Goal: Transaction & Acquisition: Purchase product/service

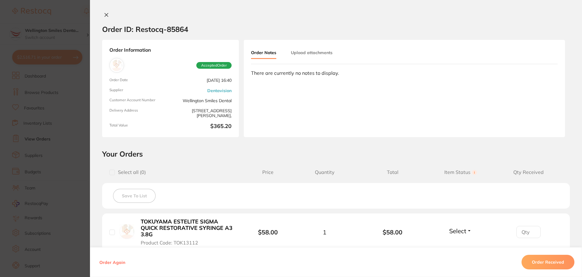
scroll to position [1525, 0]
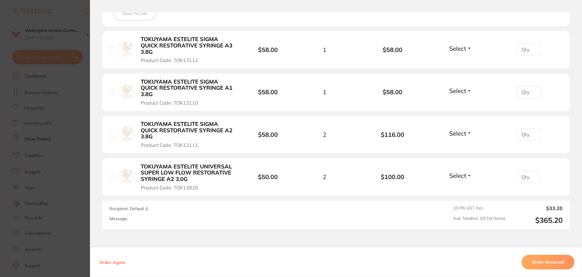
click at [553, 261] on button "Order Received" at bounding box center [548, 262] width 53 height 15
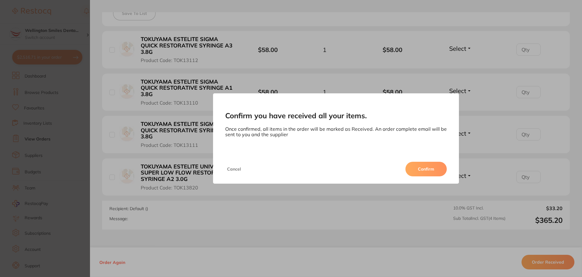
click at [434, 172] on button "Confirm" at bounding box center [426, 169] width 41 height 15
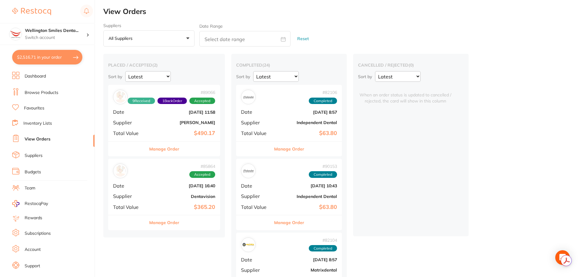
click at [153, 225] on button "Manage Order" at bounding box center [164, 222] width 30 height 15
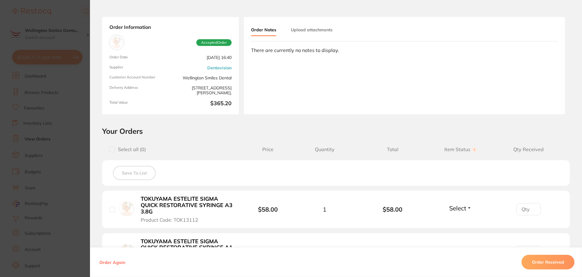
scroll to position [61, 0]
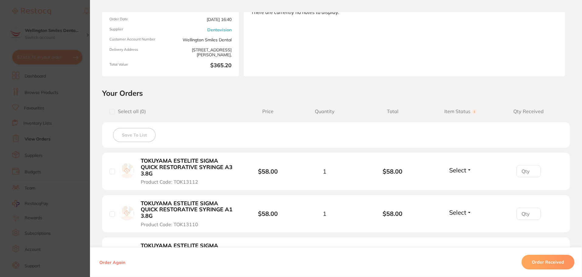
click at [532, 265] on button "Order Received" at bounding box center [548, 262] width 53 height 15
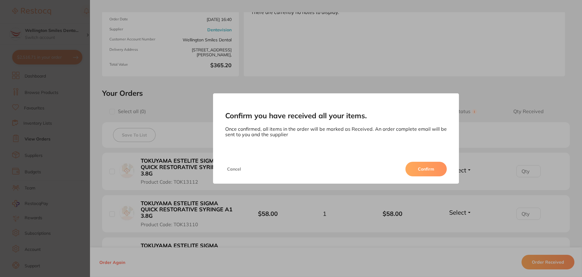
click at [408, 169] on button "Confirm" at bounding box center [426, 169] width 41 height 15
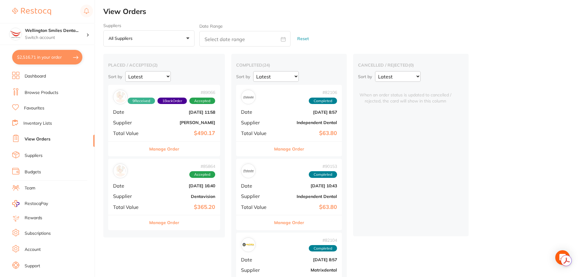
click at [181, 225] on div "Manage Order" at bounding box center [164, 222] width 112 height 15
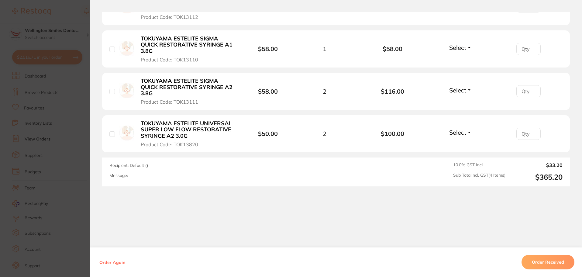
scroll to position [43, 0]
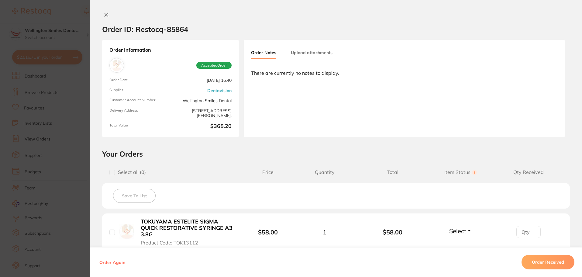
click at [542, 261] on button "Order Received" at bounding box center [548, 262] width 53 height 15
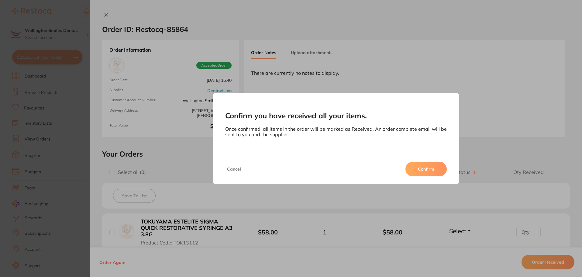
click at [420, 166] on button "Confirm" at bounding box center [426, 169] width 41 height 15
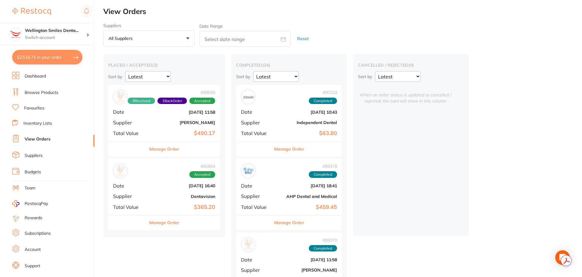
click at [171, 182] on div "# 85864 Accepted Date Jul 7 2025, 16:40 Supplier Dentavision Total Value $365.20" at bounding box center [164, 187] width 112 height 56
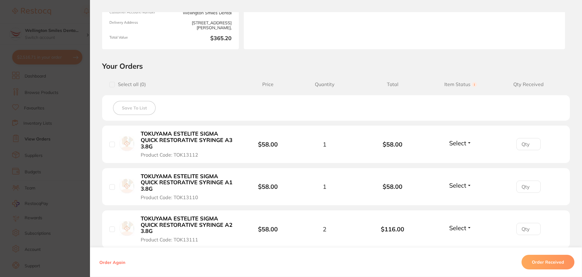
scroll to position [91, 0]
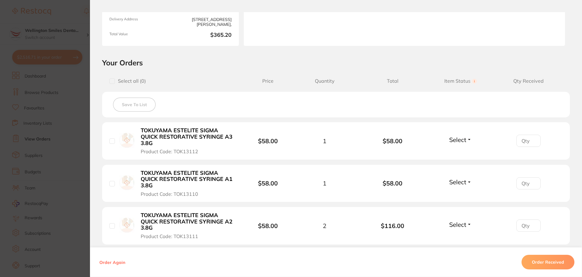
click at [466, 139] on button "Select" at bounding box center [461, 140] width 26 height 8
click at [460, 153] on span "Received" at bounding box center [461, 153] width 16 height 5
click at [461, 181] on span "Select" at bounding box center [457, 182] width 17 height 8
click at [458, 192] on button "Received" at bounding box center [461, 195] width 16 height 9
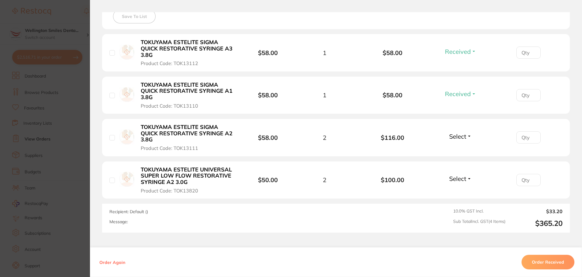
scroll to position [182, 0]
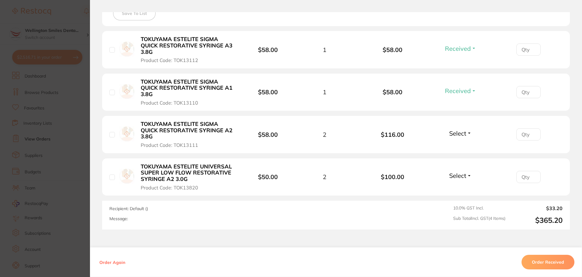
click at [463, 136] on span "Select" at bounding box center [457, 134] width 17 height 8
click at [456, 149] on button "Received" at bounding box center [461, 146] width 16 height 9
click at [458, 178] on span "Select" at bounding box center [457, 176] width 17 height 8
click at [457, 189] on span "Received" at bounding box center [461, 188] width 16 height 5
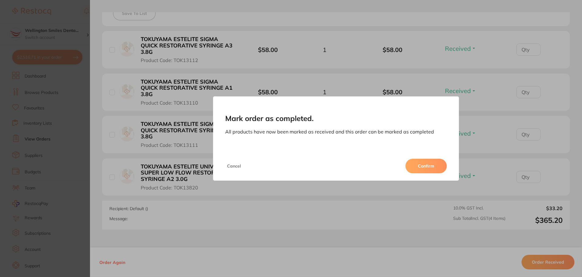
click at [431, 161] on button "Confirm" at bounding box center [426, 166] width 41 height 15
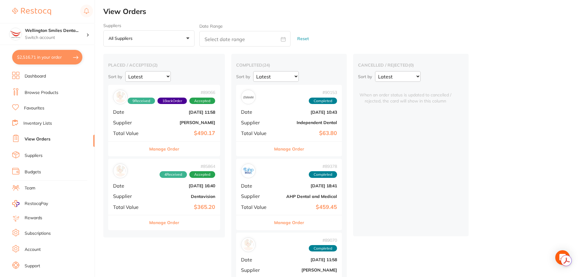
click at [169, 226] on button "Manage Order" at bounding box center [164, 222] width 30 height 15
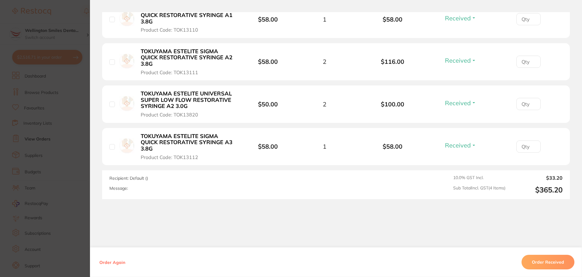
scroll to position [91, 0]
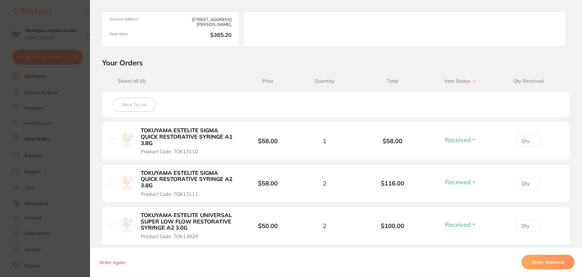
click at [49, 46] on section "Order ID: Restocq- 85864 Order Information 4 Received Accepted Order Order Date…" at bounding box center [291, 138] width 582 height 277
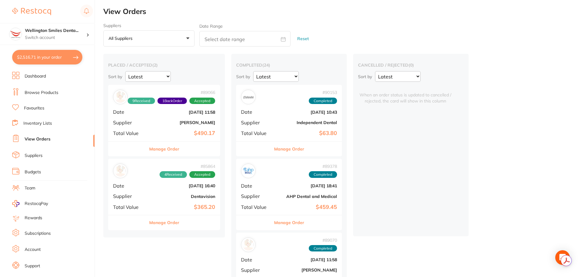
click at [46, 88] on li "Browse Products" at bounding box center [53, 92] width 82 height 9
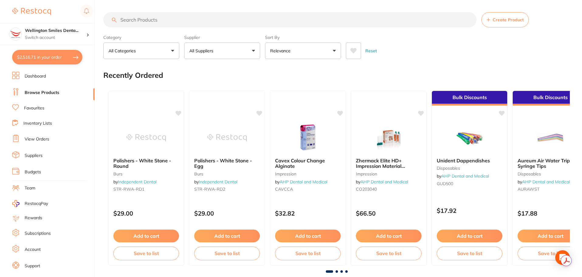
click at [173, 21] on input "search" at bounding box center [289, 19] width 373 height 15
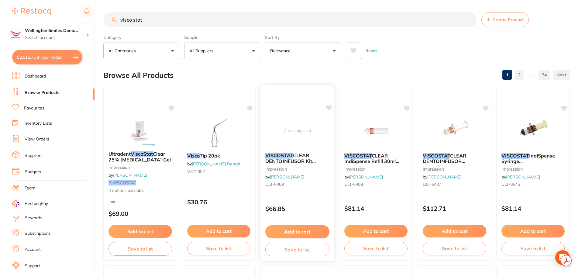
type input "visco stat"
click at [329, 110] on icon at bounding box center [329, 107] width 6 height 5
click at [330, 106] on icon at bounding box center [329, 107] width 6 height 5
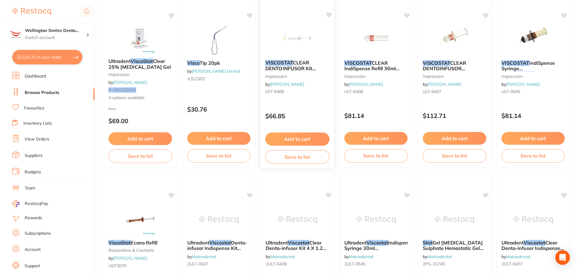
scroll to position [61, 0]
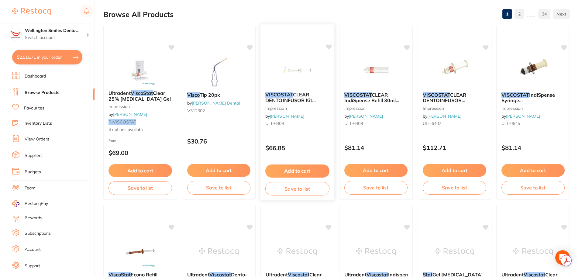
click at [310, 130] on div "VISCOSTAT CLEAR DENTOINFUSOR Kit 4x1.2ml Syringe 20 Tips impression by Henry Sc…" at bounding box center [298, 110] width 74 height 47
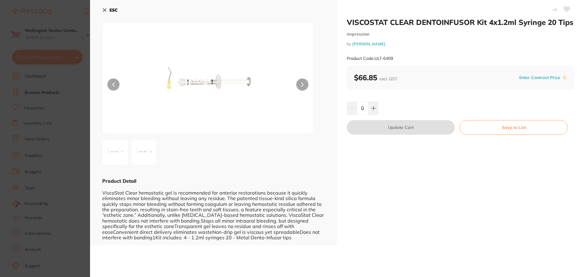
click at [143, 146] on img at bounding box center [144, 152] width 22 height 22
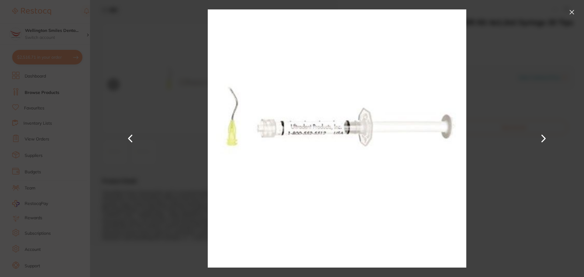
click at [569, 12] on button at bounding box center [572, 12] width 10 height 10
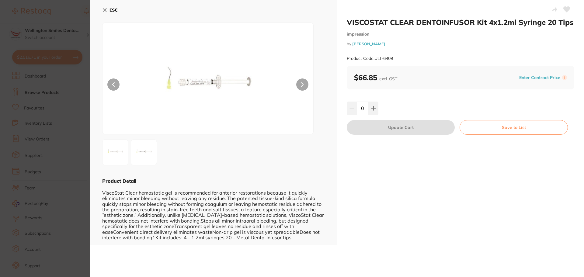
click at [103, 9] on icon at bounding box center [104, 10] width 5 height 5
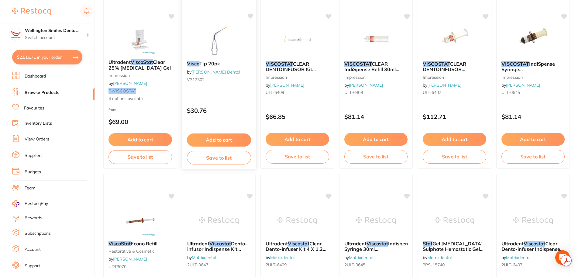
scroll to position [122, 0]
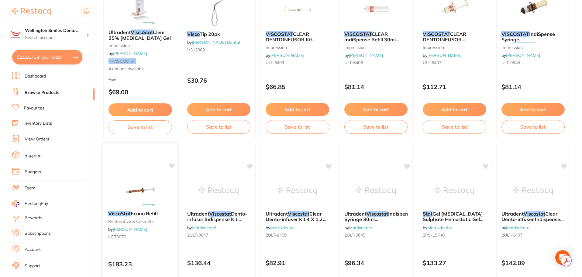
click at [149, 182] on img at bounding box center [140, 190] width 40 height 31
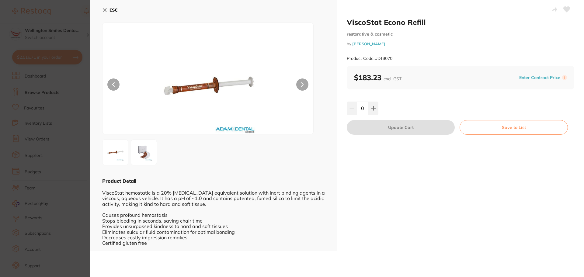
click at [146, 158] on img at bounding box center [144, 152] width 22 height 22
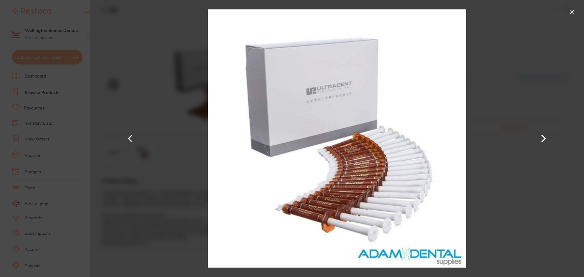
click at [570, 13] on button at bounding box center [572, 12] width 10 height 10
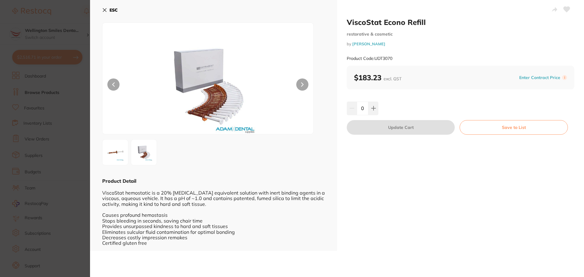
click at [104, 11] on icon at bounding box center [104, 10] width 3 height 3
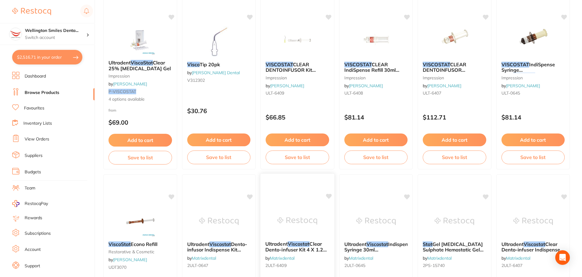
scroll to position [61, 0]
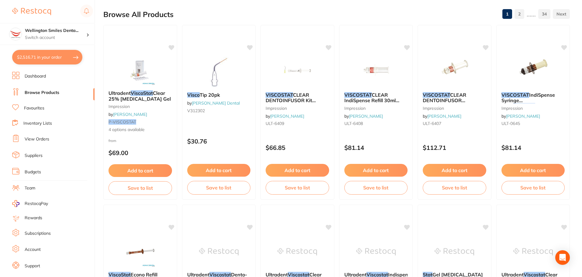
click at [390, 109] on small "impression" at bounding box center [377, 108] width 64 height 5
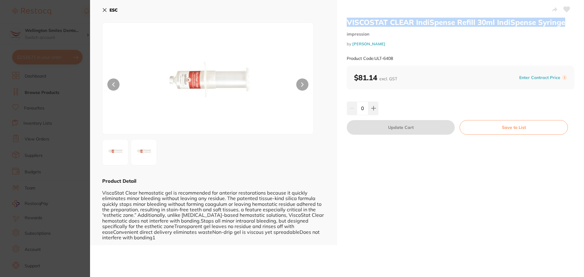
drag, startPoint x: 344, startPoint y: 18, endPoint x: 562, endPoint y: 20, distance: 217.7
click at [562, 20] on div "VISCOSTAT CLEAR IndiSpense Refill 30ml IndiSpense Syringe impression by Henry S…" at bounding box center [460, 122] width 247 height 245
copy h2 "VISCOSTAT CLEAR IndiSpense Refill 30ml IndiSpense Syringe"
click at [106, 9] on icon at bounding box center [104, 10] width 3 height 3
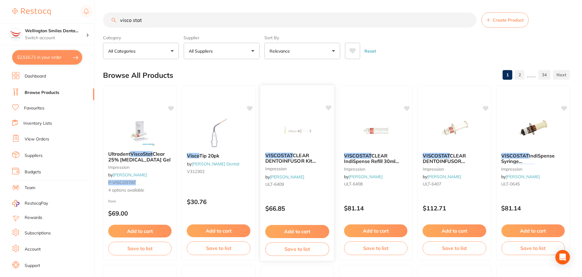
scroll to position [61, 0]
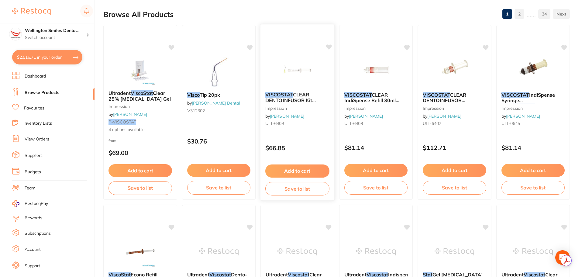
click at [307, 172] on button "Add to cart" at bounding box center [297, 171] width 64 height 13
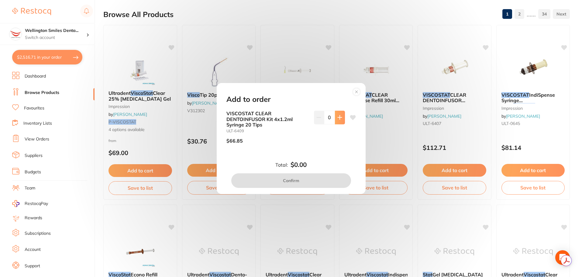
click at [338, 115] on icon at bounding box center [340, 117] width 5 height 5
type input "1"
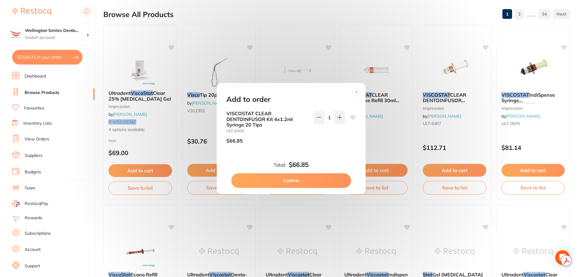
click at [321, 173] on div "Total: $66.85 Confirm" at bounding box center [291, 174] width 144 height 27
click at [320, 176] on button "Confirm" at bounding box center [291, 180] width 120 height 15
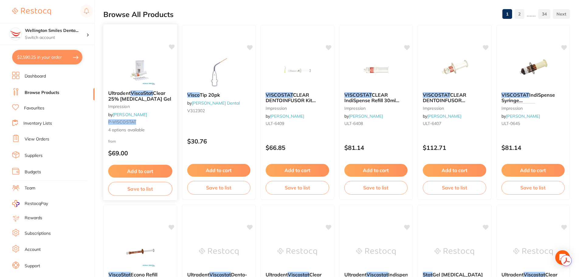
click at [143, 82] on img at bounding box center [140, 70] width 40 height 31
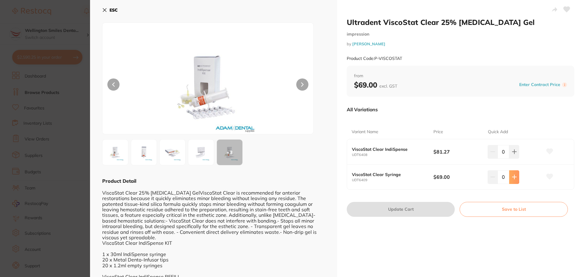
click at [514, 176] on icon at bounding box center [514, 177] width 5 height 5
type input "1"
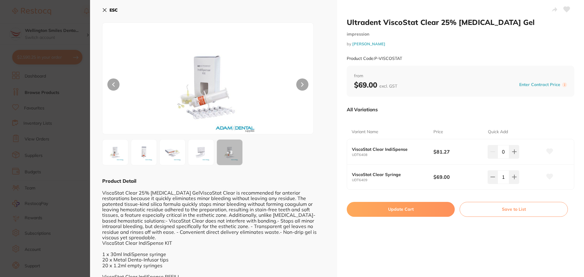
click at [107, 10] on button "ESC" at bounding box center [110, 10] width 16 height 10
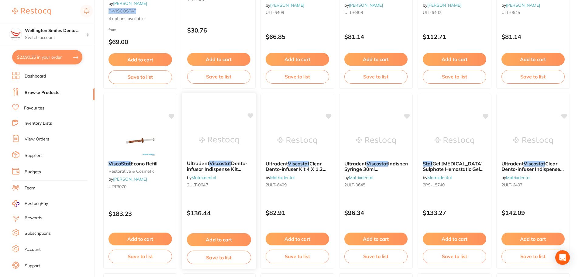
scroll to position [182, 0]
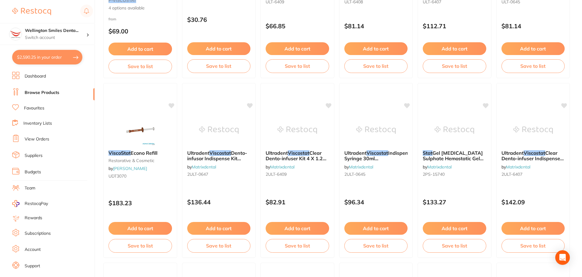
click at [58, 57] on button "$2,590.25 in your order" at bounding box center [47, 57] width 70 height 15
checkbox input "true"
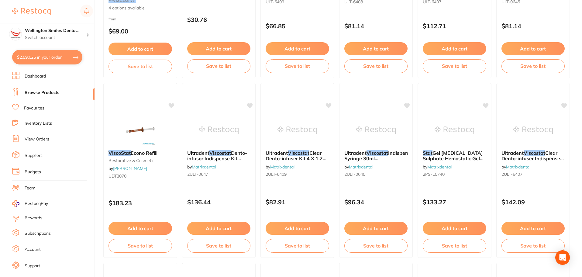
checkbox input "true"
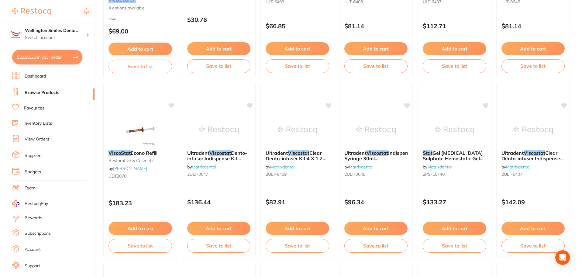
checkbox input "true"
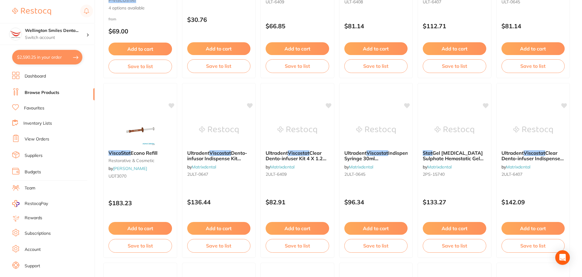
checkbox input "true"
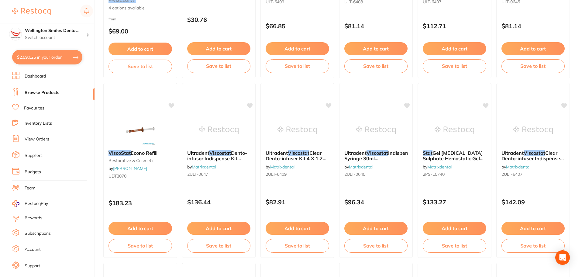
checkbox input "true"
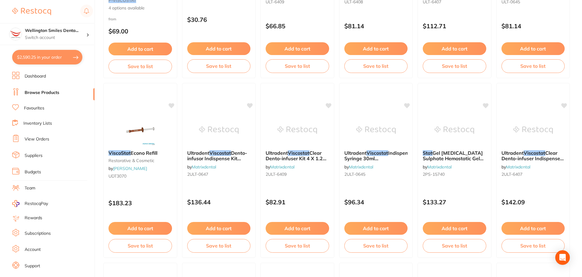
checkbox input "true"
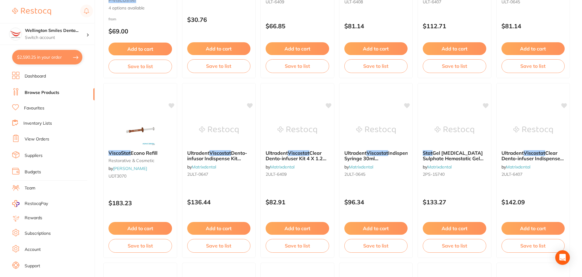
checkbox input "true"
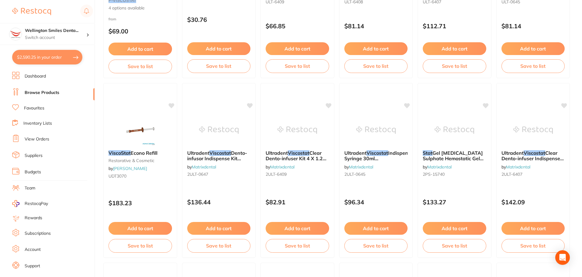
checkbox input "true"
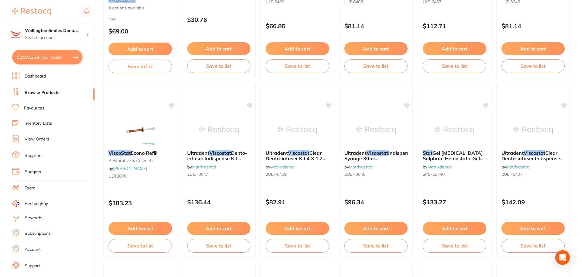
checkbox input "true"
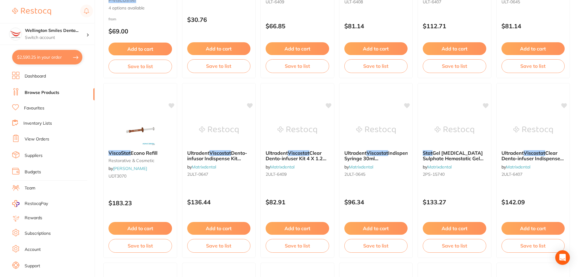
checkbox input "true"
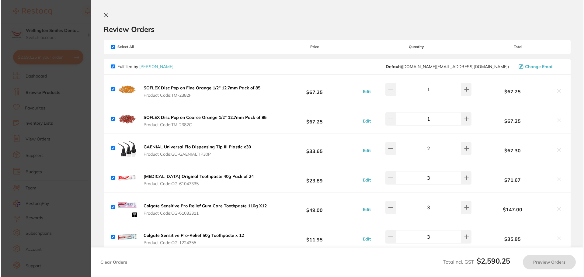
scroll to position [0, 0]
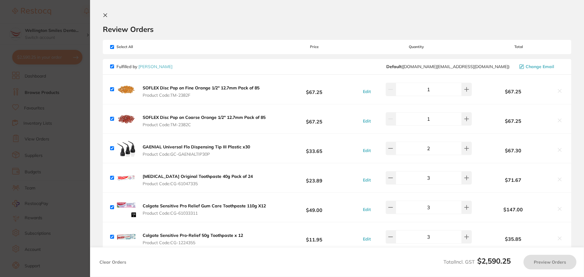
checkbox input "true"
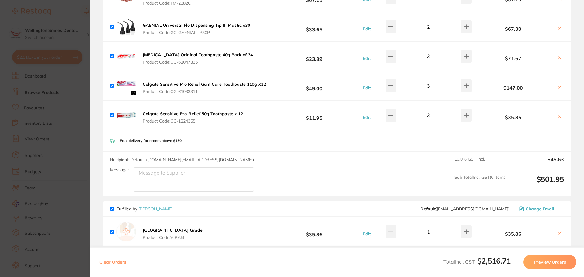
scroll to position [30, 0]
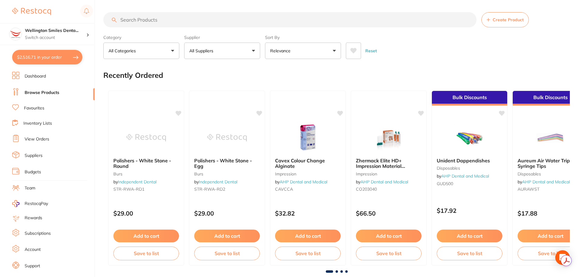
click at [38, 61] on button "$2,516.71 in your order" at bounding box center [47, 57] width 70 height 15
checkbox input "true"
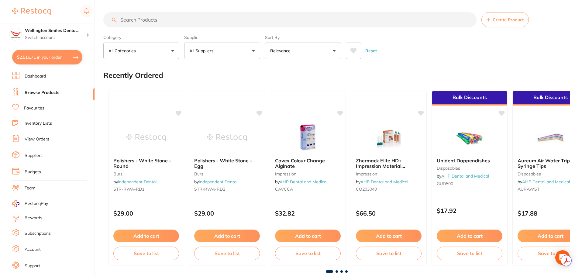
checkbox input "true"
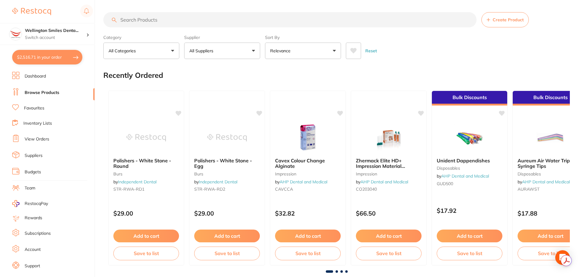
checkbox input "true"
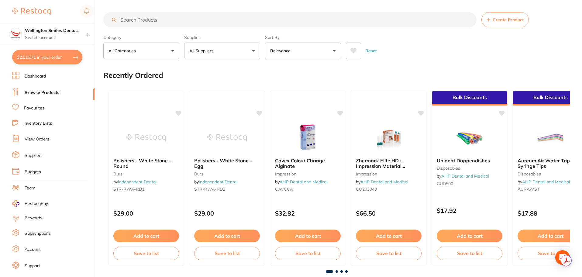
checkbox input "true"
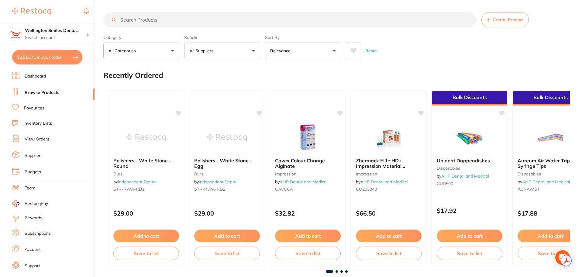
checkbox input "true"
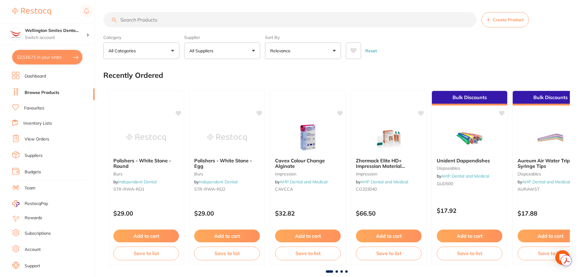
checkbox input "true"
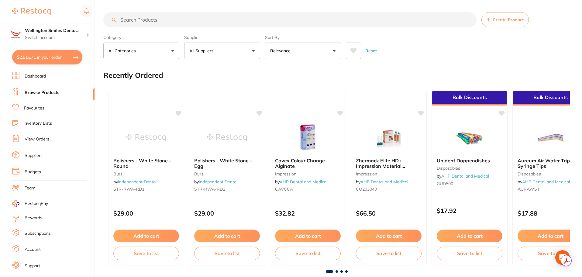
checkbox input "true"
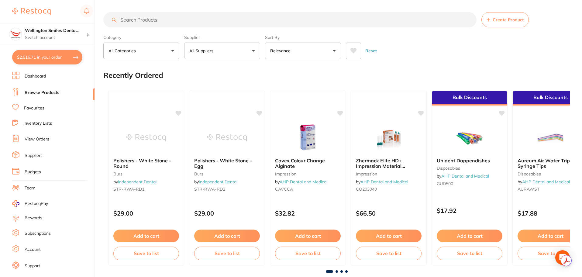
checkbox input "true"
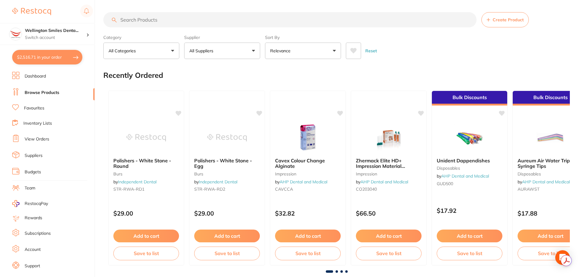
checkbox input "true"
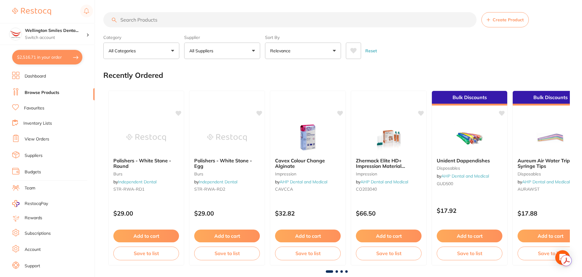
checkbox input "true"
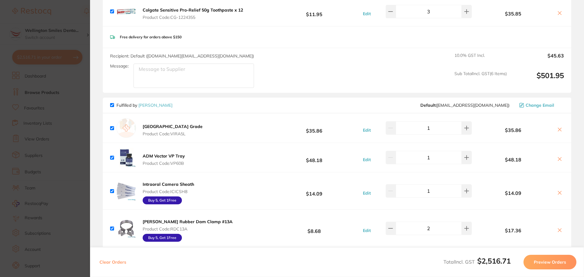
scroll to position [243, 0]
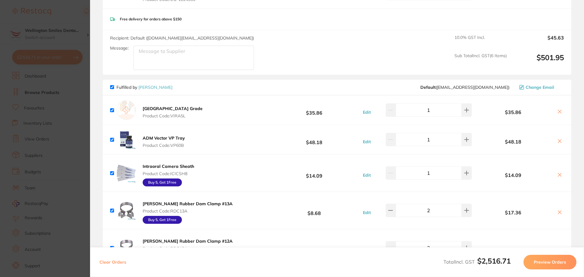
click at [63, 112] on section "Update RRP Set your pre negotiated price for this item. Item Agreed RRP (excl. …" at bounding box center [292, 138] width 584 height 277
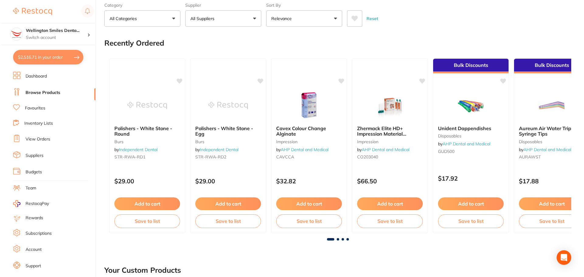
scroll to position [0, 0]
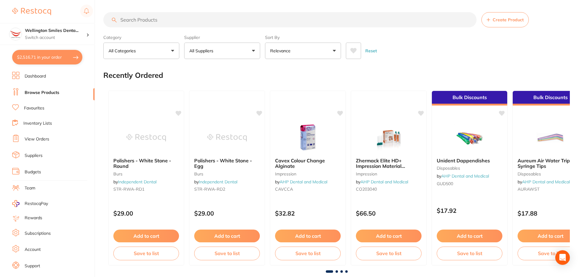
click at [184, 23] on input "search" at bounding box center [289, 19] width 373 height 15
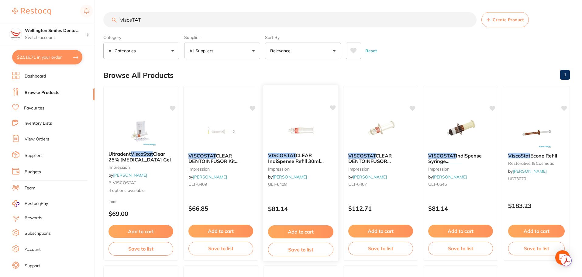
type input "visosTAT"
click at [313, 228] on button "Add to cart" at bounding box center [300, 231] width 65 height 13
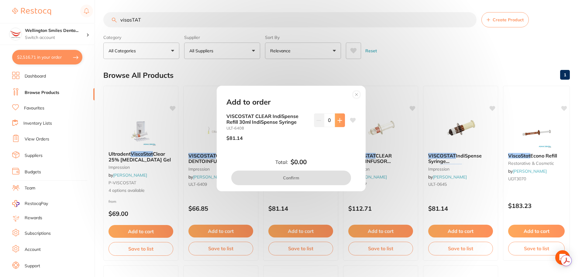
click at [339, 120] on icon at bounding box center [340, 120] width 4 height 4
type input "1"
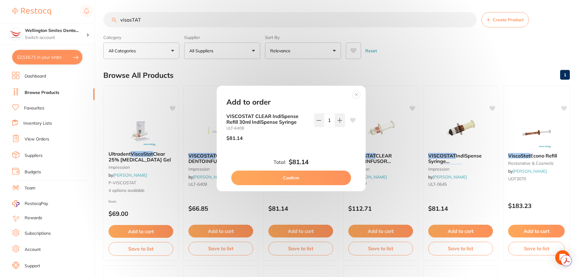
click at [317, 176] on button "Confirm" at bounding box center [291, 178] width 120 height 15
checkbox input "false"
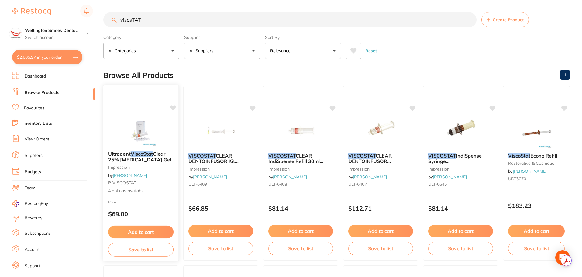
click at [144, 143] on img at bounding box center [141, 131] width 40 height 31
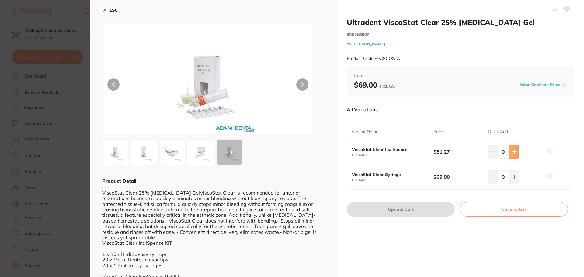
click at [511, 155] on button at bounding box center [514, 151] width 10 height 13
type input "1"
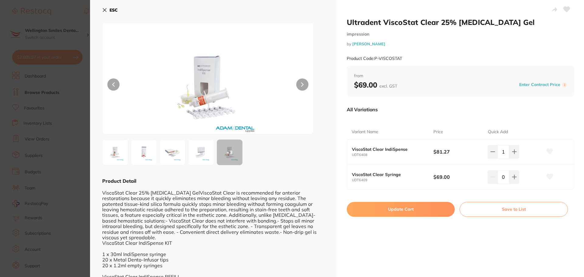
click at [108, 12] on button "ESC" at bounding box center [110, 10] width 16 height 10
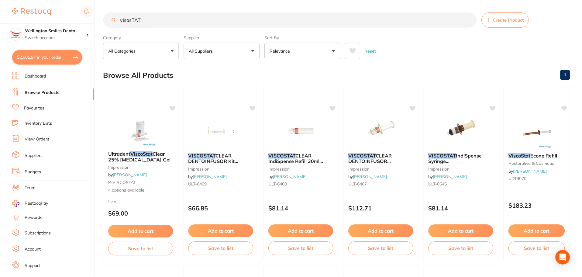
scroll to position [1, 0]
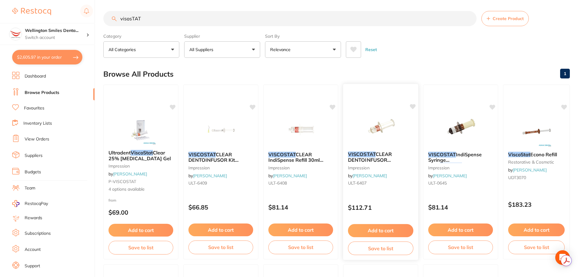
click at [371, 130] on img at bounding box center [381, 131] width 40 height 31
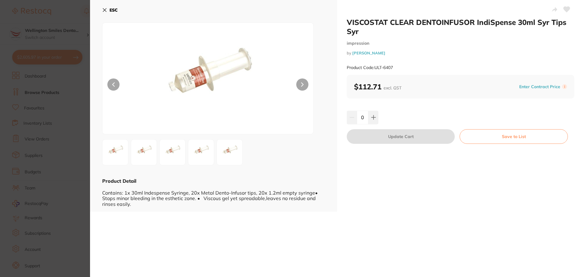
click at [105, 9] on icon at bounding box center [104, 10] width 5 height 5
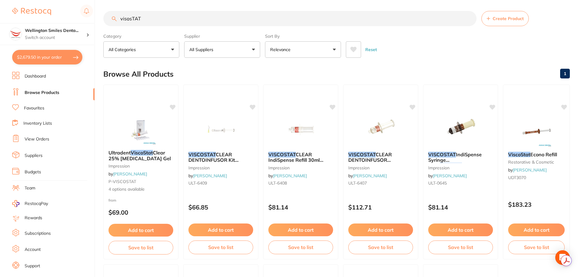
scroll to position [248, 0]
click at [153, 135] on img at bounding box center [141, 129] width 40 height 31
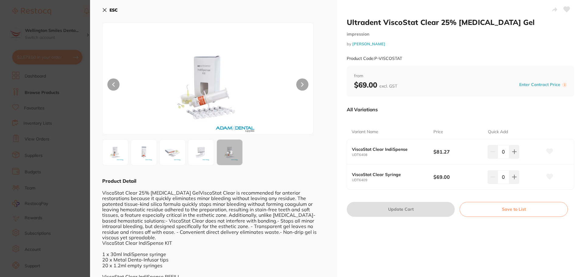
click at [106, 12] on icon at bounding box center [104, 10] width 5 height 5
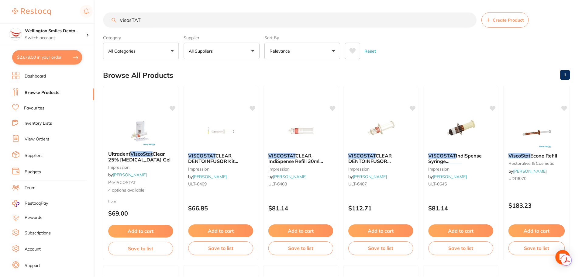
scroll to position [1, 0]
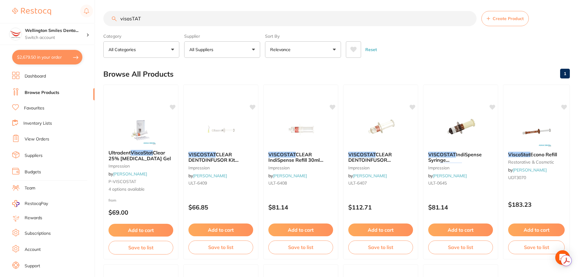
click at [46, 57] on button "$2,679.50 in your order" at bounding box center [47, 57] width 70 height 15
checkbox input "true"
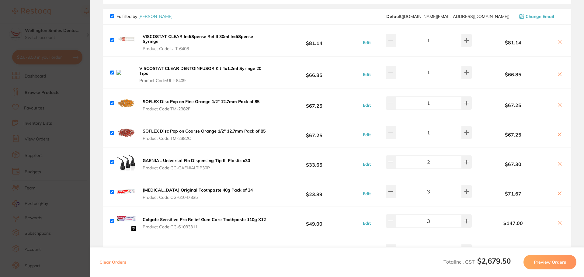
scroll to position [35, 0]
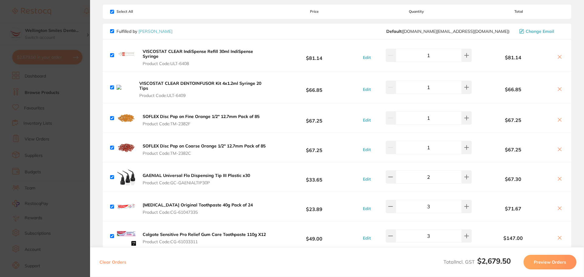
click at [221, 84] on b "VISCOSTAT CLEAR DENTOINFUSOR Kit 4x1.2ml Syringe 20 Tips" at bounding box center [200, 86] width 122 height 10
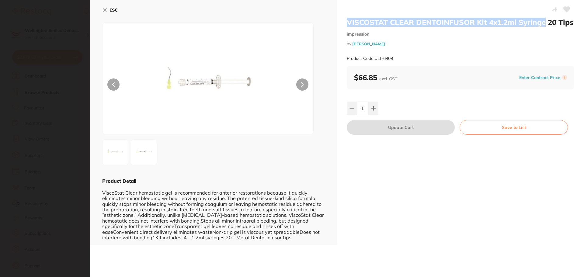
drag, startPoint x: 345, startPoint y: 23, endPoint x: 545, endPoint y: 23, distance: 200.4
click at [545, 23] on div "VISCOSTAT CLEAR DENTOINFUSOR Kit 4x1.2ml Syringe 20 Tips impression by Henry Sc…" at bounding box center [460, 122] width 247 height 245
copy h2 "VISCOSTAT CLEAR DENTOINFUSOR Kit 4x1.2ml Syringe"
click at [107, 10] on button "ESC" at bounding box center [110, 10] width 16 height 10
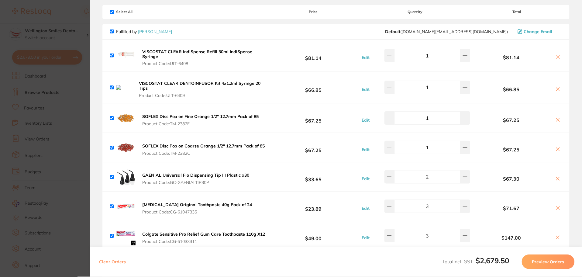
scroll to position [1, 0]
click at [557, 87] on icon at bounding box center [558, 89] width 5 height 5
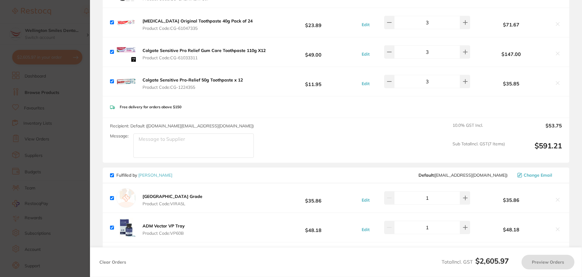
scroll to position [132, 0]
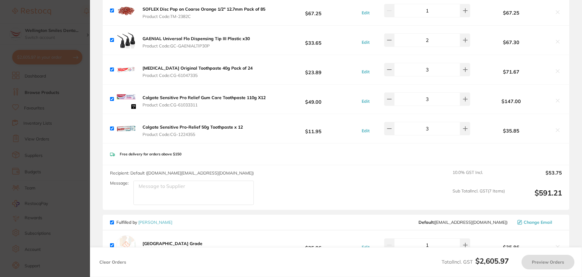
checkbox input "true"
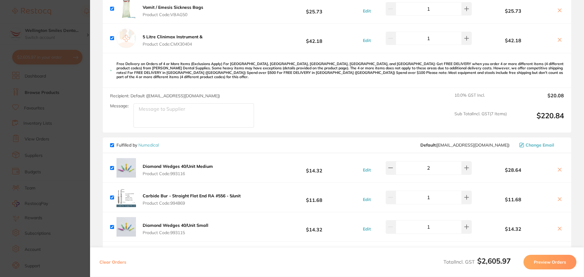
scroll to position [552, 0]
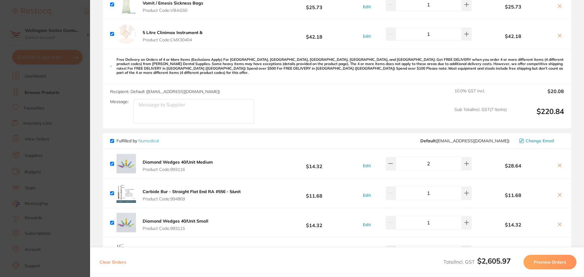
click at [67, 112] on section "Update RRP Set your pre negotiated price for this item. Item Agreed RRP (excl. …" at bounding box center [292, 138] width 584 height 277
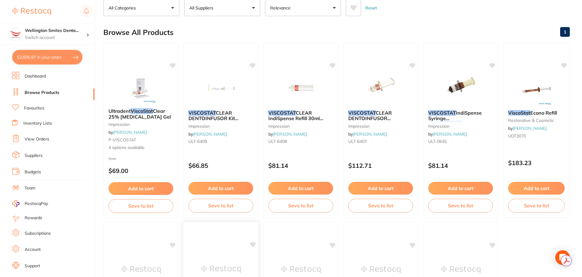
scroll to position [0, 0]
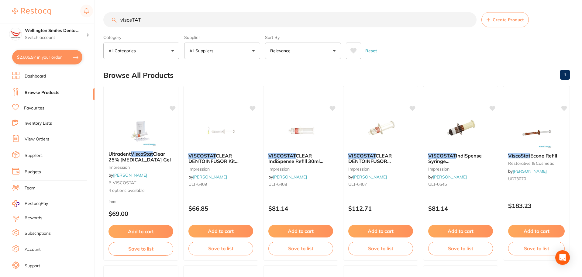
click at [30, 109] on link "Favourites" at bounding box center [34, 108] width 20 height 6
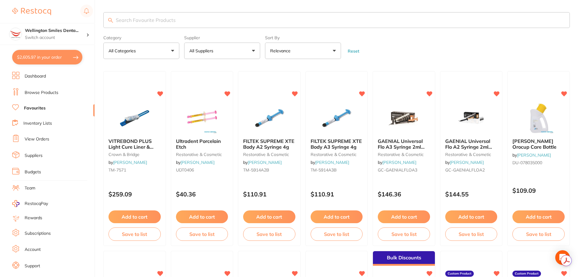
click at [172, 14] on input "search" at bounding box center [336, 20] width 467 height 16
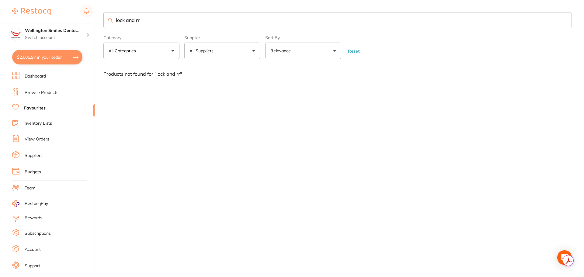
drag, startPoint x: 149, startPoint y: 23, endPoint x: 135, endPoint y: 21, distance: 14.1
click at [135, 21] on input "lock and rr" at bounding box center [337, 20] width 468 height 16
drag, startPoint x: 164, startPoint y: 18, endPoint x: 106, endPoint y: 22, distance: 57.6
click at [106, 22] on input "lock and reload" at bounding box center [337, 20] width 468 height 16
type input "pvs"
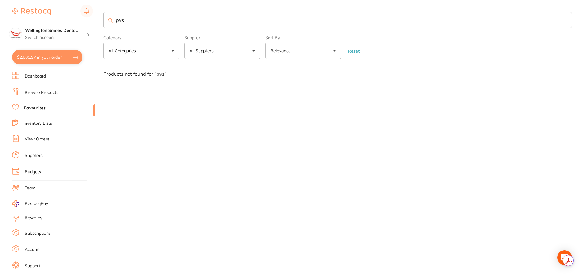
click at [36, 73] on link "Dashboard" at bounding box center [35, 76] width 21 height 6
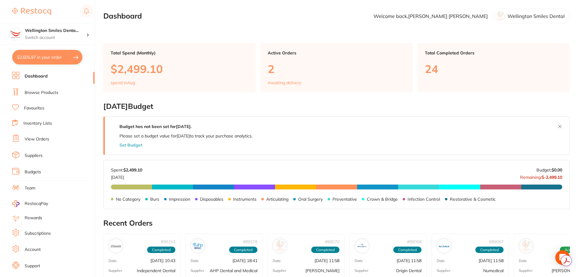
click at [43, 92] on link "Browse Products" at bounding box center [42, 93] width 34 height 6
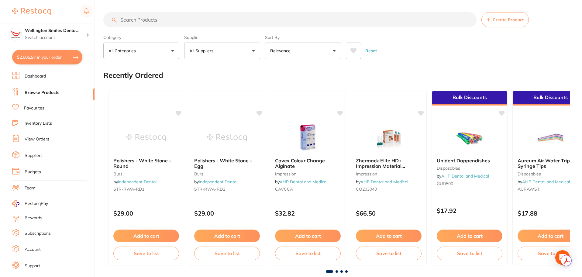
click at [165, 20] on input "search" at bounding box center [289, 19] width 373 height 15
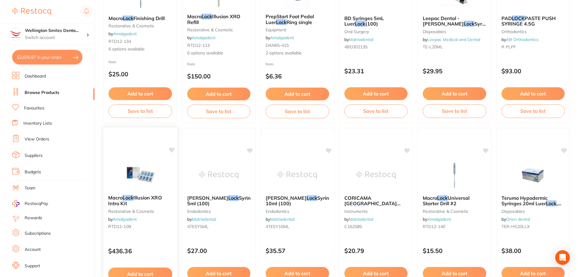
scroll to position [1453, 0]
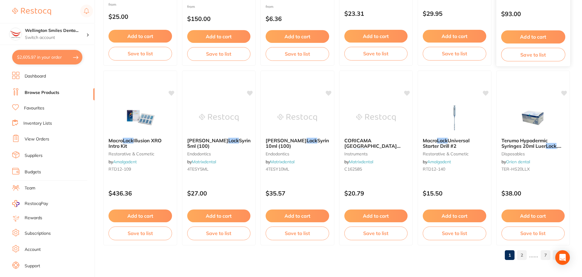
type input "lock and reload"
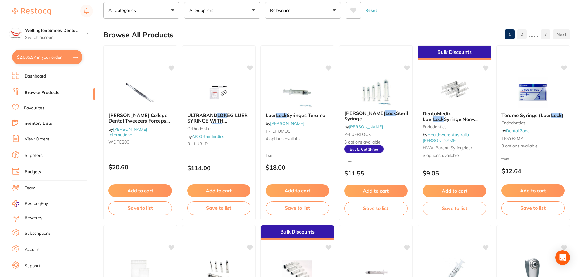
scroll to position [0, 0]
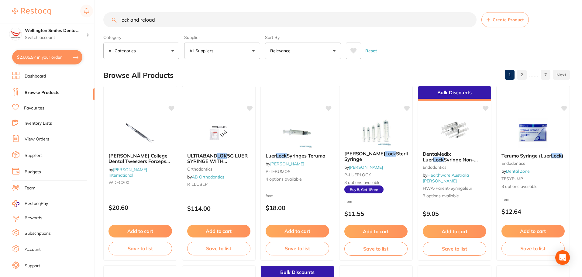
drag, startPoint x: 159, startPoint y: 21, endPoint x: 120, endPoint y: 20, distance: 39.5
click at [120, 20] on input "lock and reload" at bounding box center [289, 19] width 373 height 15
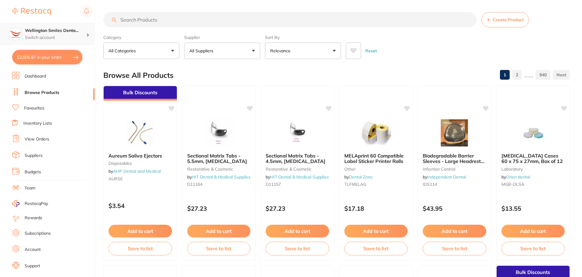
click at [64, 31] on h4 "Wellington Smiles Denta..." at bounding box center [55, 31] width 61 height 6
click at [144, 27] on input "search" at bounding box center [289, 19] width 373 height 15
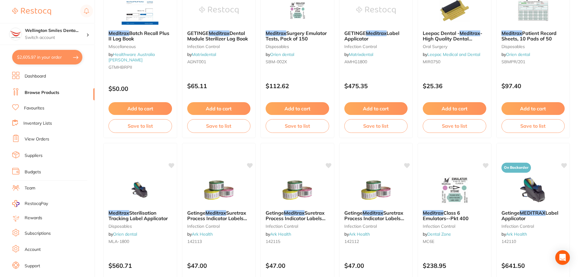
scroll to position [487, 0]
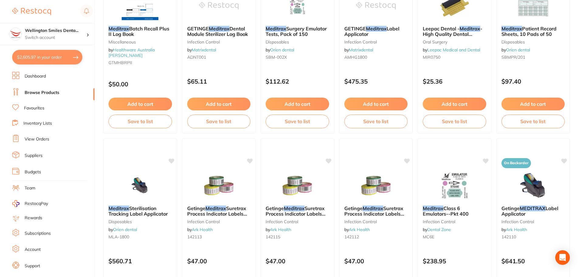
type input "meditrax"
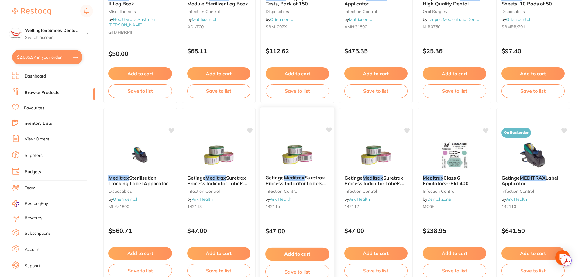
scroll to position [578, 0]
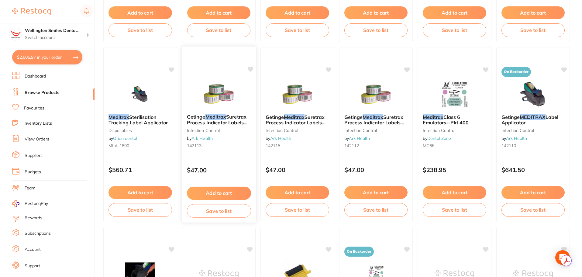
click at [232, 109] on img at bounding box center [219, 93] width 40 height 31
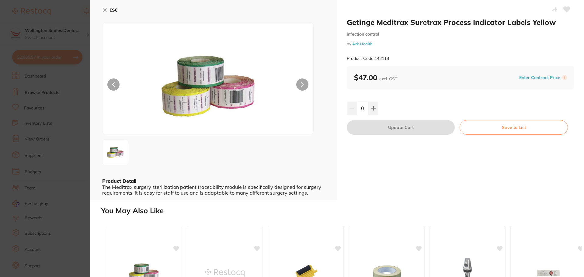
click at [103, 11] on icon at bounding box center [104, 10] width 5 height 5
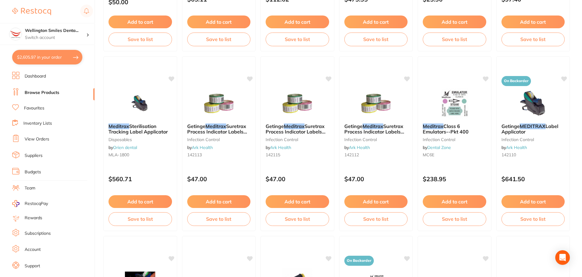
scroll to position [578, 0]
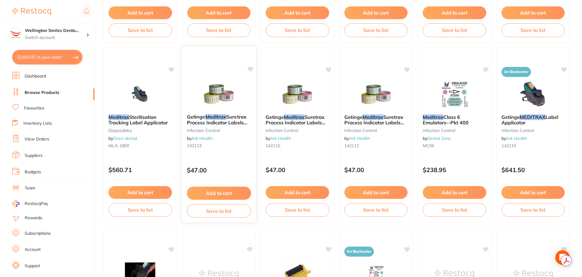
click at [235, 147] on small "142113" at bounding box center [219, 145] width 64 height 5
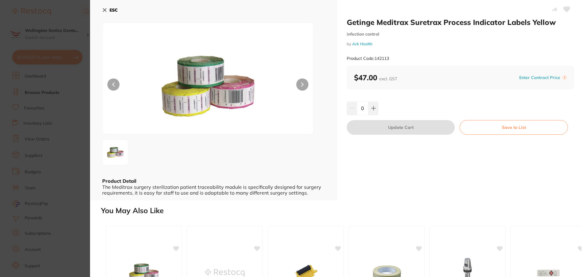
click at [104, 9] on icon at bounding box center [104, 10] width 3 height 3
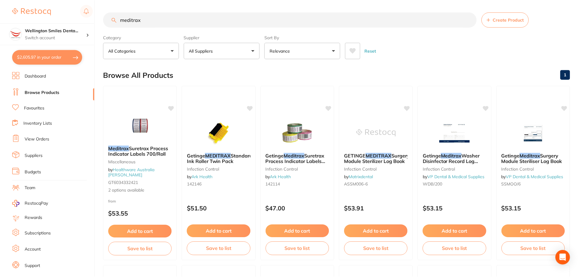
scroll to position [578, 0]
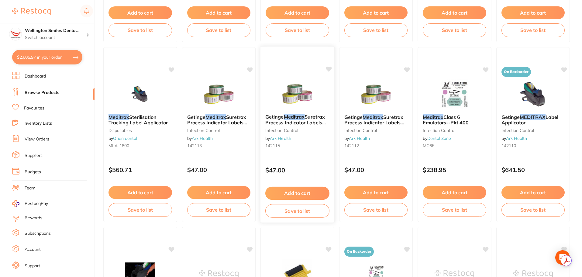
click at [303, 152] on div "Getinge Meditrax Suretrax Process Indicator Labels Cerise infection control by …" at bounding box center [298, 132] width 74 height 47
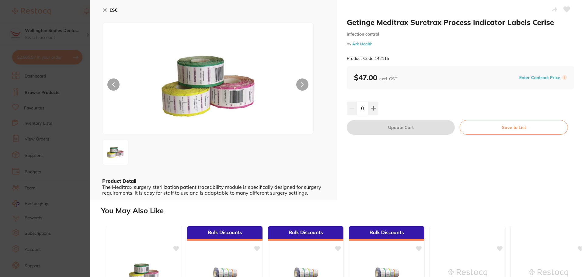
click at [105, 12] on icon at bounding box center [104, 10] width 5 height 5
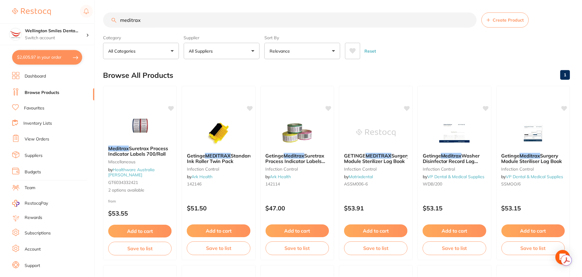
scroll to position [578, 0]
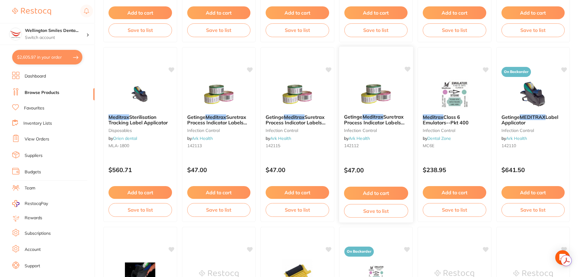
click at [370, 118] on em "Meditrax" at bounding box center [372, 117] width 21 height 6
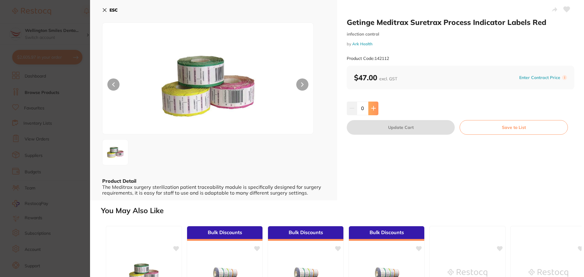
click at [369, 106] on button at bounding box center [373, 108] width 10 height 13
type input "1"
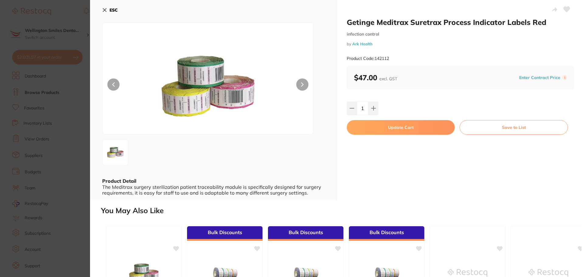
click at [383, 129] on button "Update Cart" at bounding box center [401, 127] width 108 height 15
checkbox input "false"
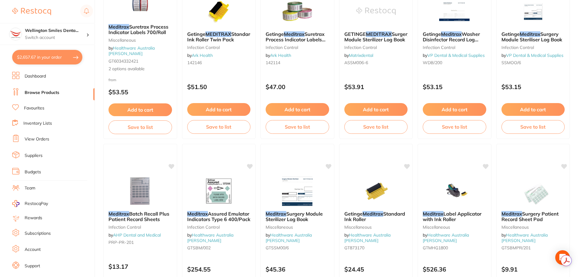
scroll to position [30, 0]
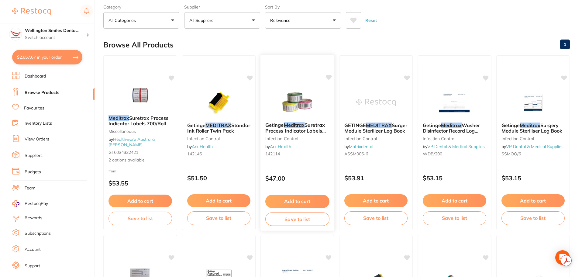
click at [305, 142] on div "Getinge Meditrax Suretrax Process Indicator Labels Green infection control by A…" at bounding box center [298, 140] width 74 height 47
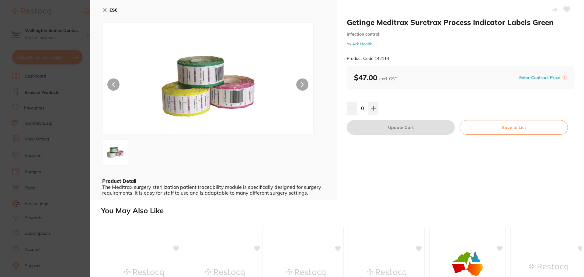
click at [104, 10] on icon at bounding box center [104, 10] width 5 height 5
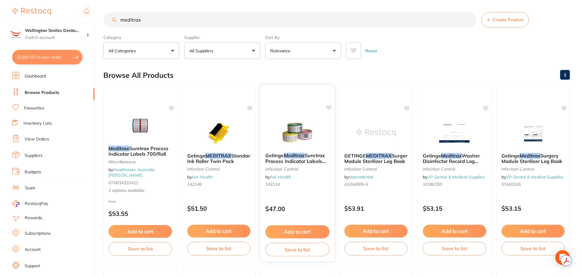
click at [313, 228] on button "Add to cart" at bounding box center [297, 231] width 64 height 13
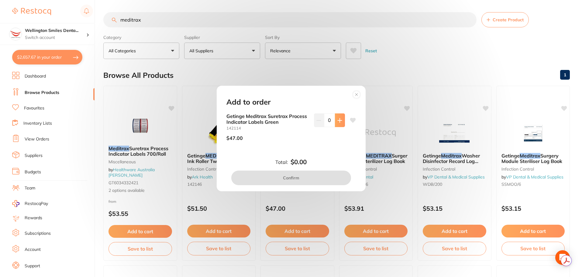
click at [342, 121] on button at bounding box center [340, 119] width 10 height 13
type input "1"
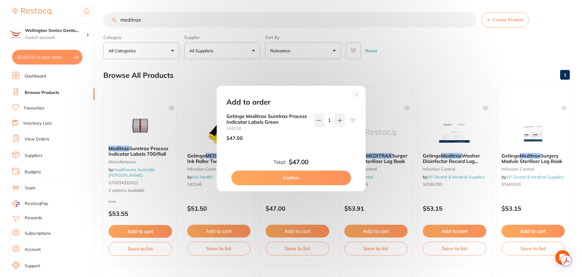
click at [323, 178] on button "Confirm" at bounding box center [291, 178] width 120 height 15
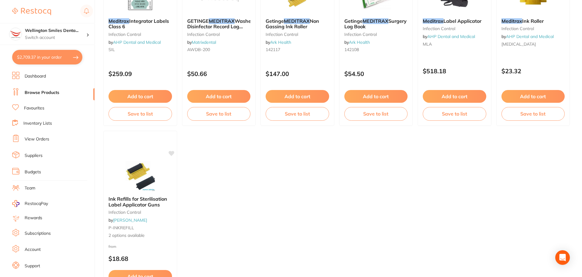
scroll to position [1034, 0]
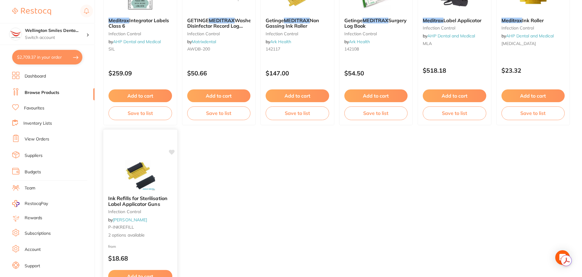
click at [148, 271] on button "Add to cart" at bounding box center [140, 276] width 64 height 13
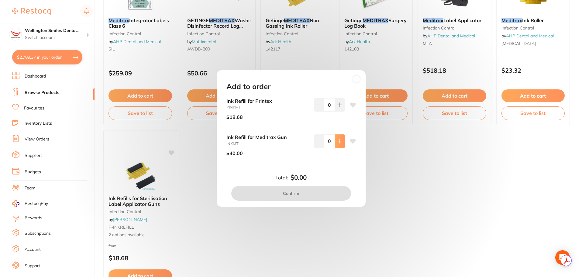
click at [339, 141] on icon at bounding box center [340, 141] width 4 height 4
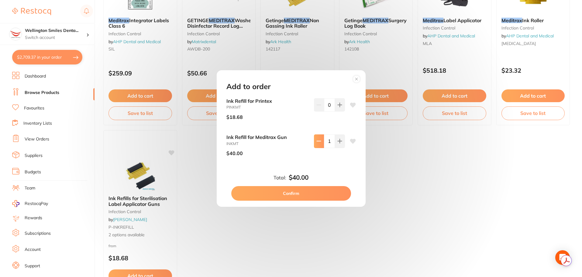
click at [317, 140] on icon at bounding box center [319, 141] width 5 height 5
type input "0"
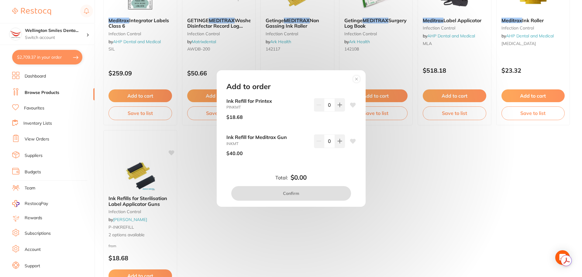
click at [392, 182] on div "Add to order Ink Refill for Printex PINKMT $18.68 0 Ink Refill for Meditrax Gun…" at bounding box center [291, 138] width 582 height 277
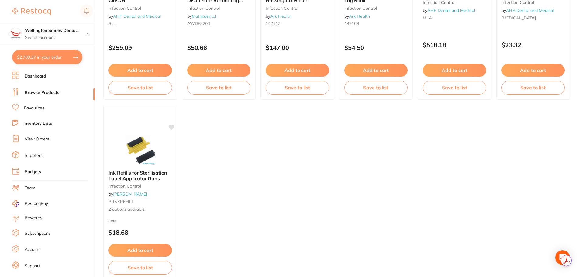
scroll to position [1094, 0]
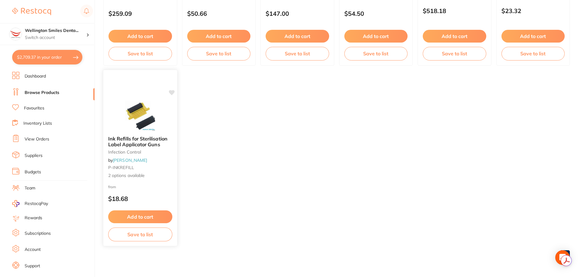
click at [148, 217] on button "Add to cart" at bounding box center [140, 216] width 64 height 13
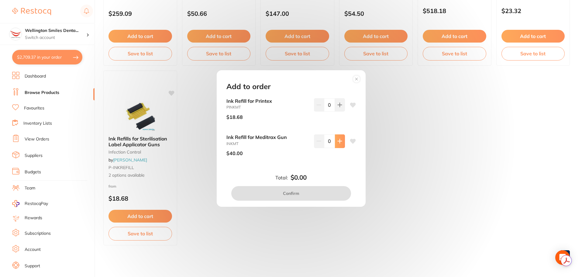
click at [338, 139] on icon at bounding box center [340, 141] width 5 height 5
type input "1"
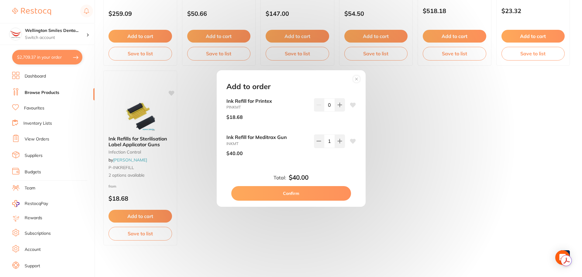
click at [328, 199] on button "Confirm" at bounding box center [291, 193] width 120 height 15
checkbox input "false"
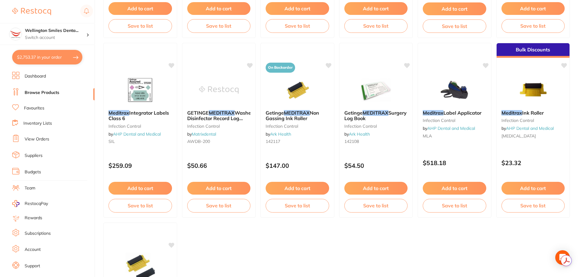
scroll to position [544, 0]
click at [151, 94] on img at bounding box center [140, 89] width 40 height 31
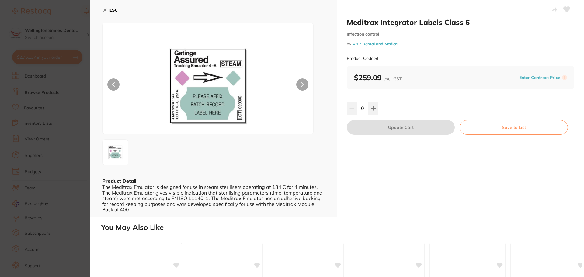
click at [111, 12] on b "ESC" at bounding box center [113, 9] width 8 height 5
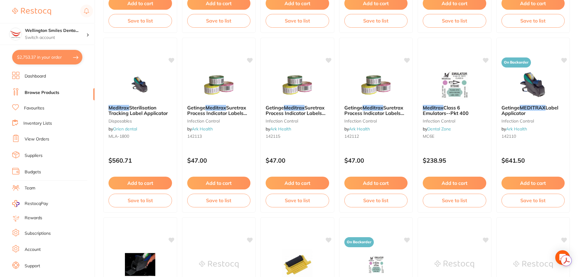
scroll to position [577, 0]
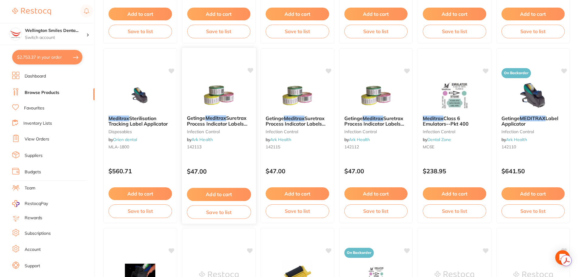
click at [199, 85] on img at bounding box center [219, 95] width 40 height 31
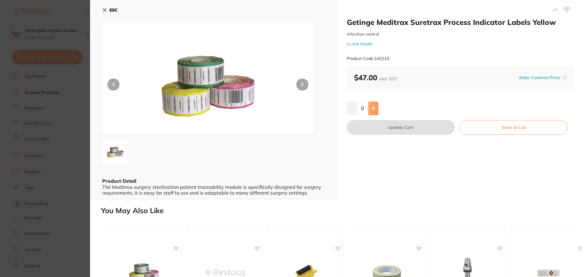
click at [374, 108] on icon at bounding box center [373, 108] width 5 height 5
type input "1"
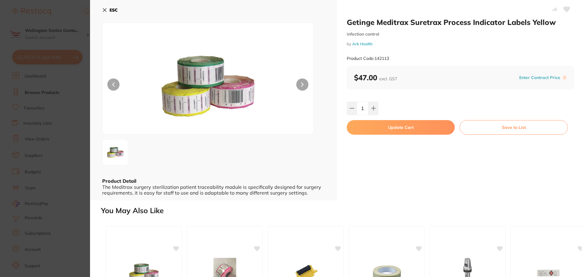
click at [384, 125] on button "Update Cart" at bounding box center [401, 127] width 108 height 15
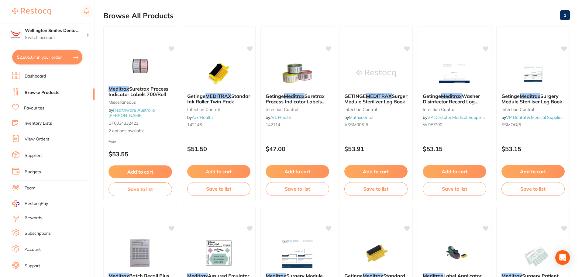
scroll to position [29, 0]
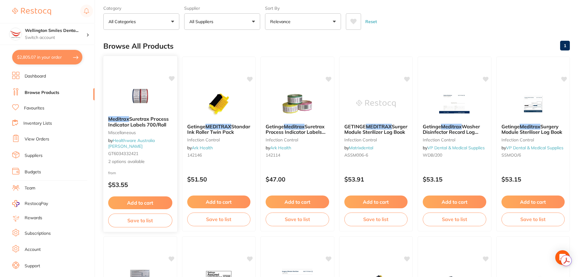
click at [148, 94] on img at bounding box center [140, 96] width 40 height 31
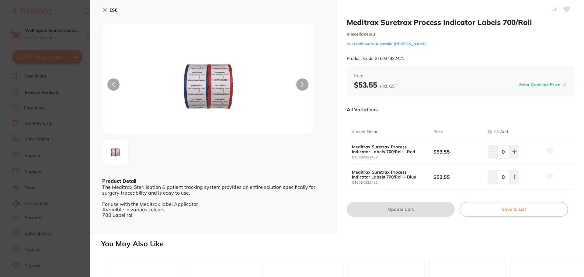
click at [105, 12] on icon at bounding box center [104, 10] width 5 height 5
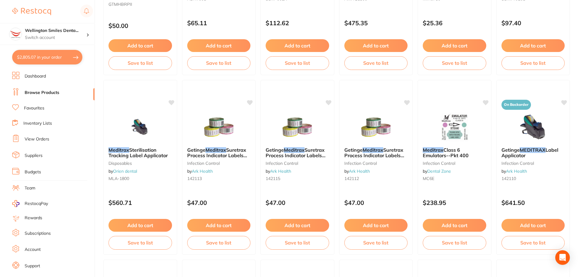
scroll to position [546, 0]
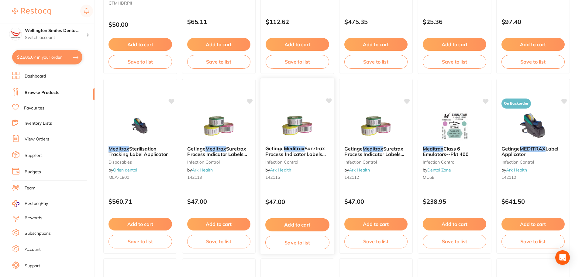
click at [302, 129] on img at bounding box center [298, 125] width 40 height 31
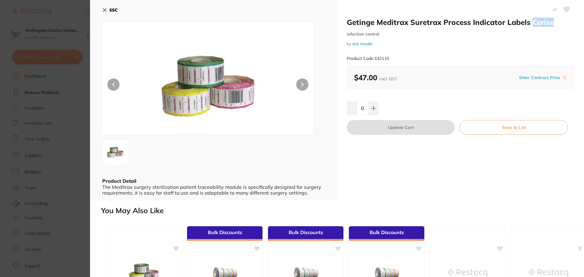
drag, startPoint x: 529, startPoint y: 20, endPoint x: 552, endPoint y: 25, distance: 23.3
click at [552, 25] on h2 "Getinge Meditrax Suretrax Process Indicator Labels Cerise" at bounding box center [460, 22] width 227 height 9
copy h2 "Cerise"
click at [375, 107] on icon at bounding box center [373, 108] width 5 height 5
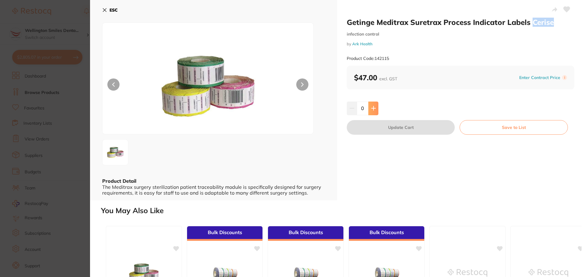
type input "1"
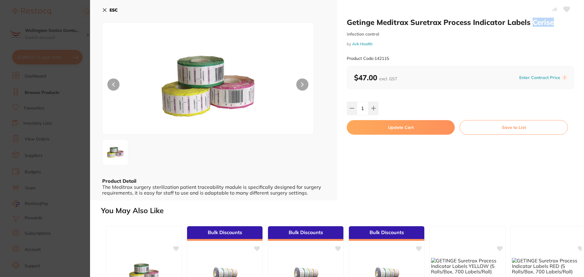
click at [387, 124] on button "Update Cart" at bounding box center [401, 127] width 108 height 15
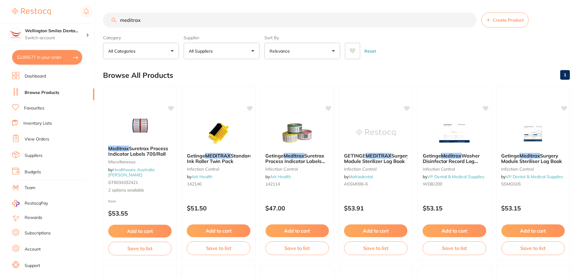
scroll to position [546, 0]
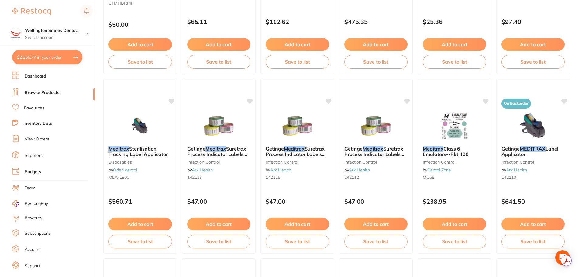
click at [52, 57] on button "$2,856.77 in your order" at bounding box center [47, 57] width 70 height 15
checkbox input "true"
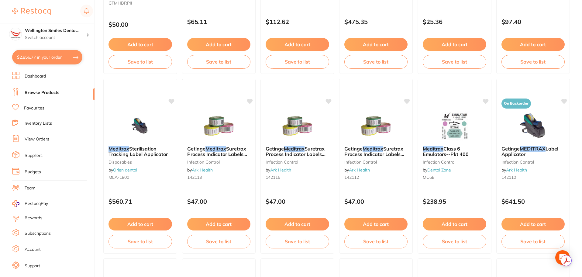
checkbox input "true"
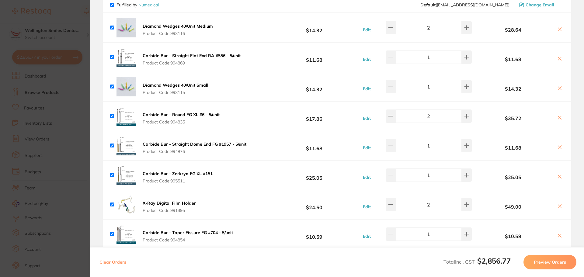
scroll to position [940, 0]
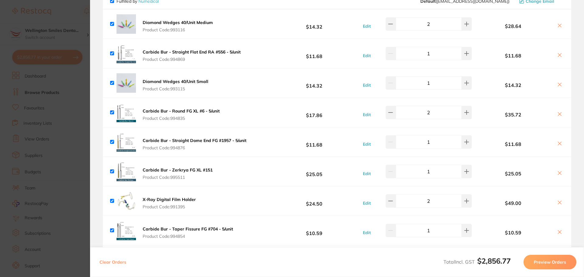
click at [65, 88] on section "Update RRP Set your pre negotiated price for this item. Item Agreed RRP (excl. …" at bounding box center [292, 138] width 584 height 277
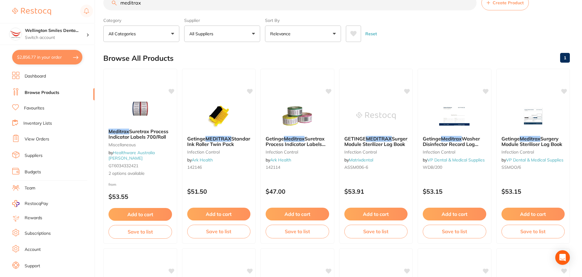
scroll to position [0, 0]
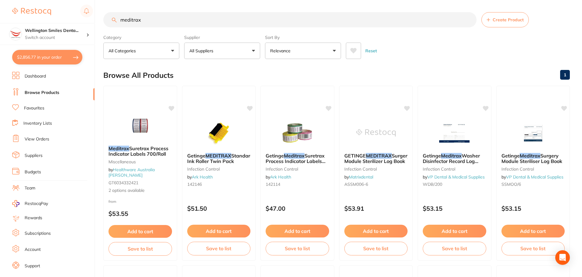
click at [176, 22] on input "meditrax" at bounding box center [289, 19] width 373 height 15
drag, startPoint x: 148, startPoint y: 17, endPoint x: 118, endPoint y: 17, distance: 30.4
click at [118, 17] on input "meditrax" at bounding box center [289, 19] width 373 height 15
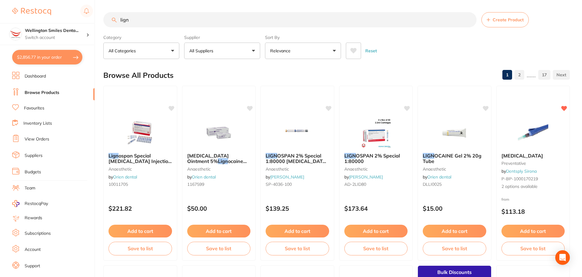
type input "lign"
click at [232, 47] on button "All Suppliers" at bounding box center [222, 51] width 76 height 16
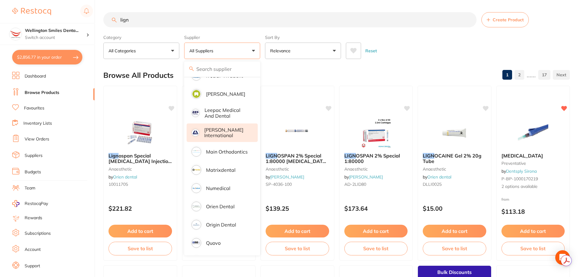
scroll to position [335, 0]
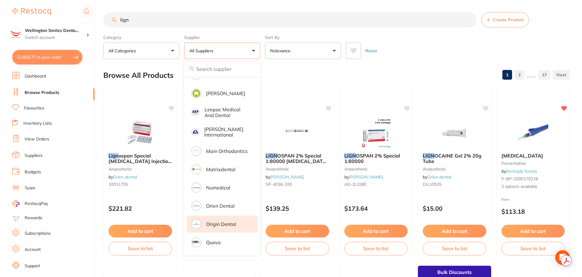
click at [222, 216] on li "Origin Dental" at bounding box center [222, 224] width 71 height 17
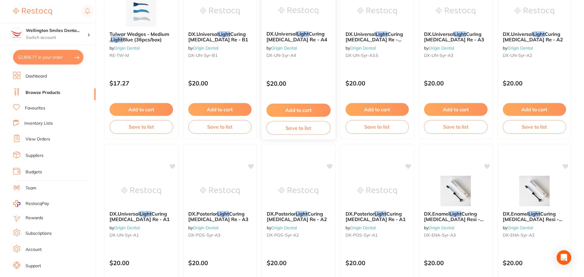
scroll to position [0, 0]
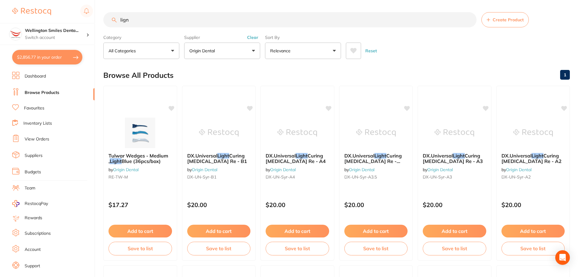
click at [254, 38] on button "Clear" at bounding box center [252, 37] width 15 height 5
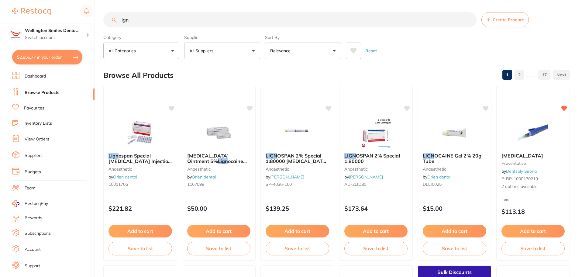
click at [243, 50] on button "All Suppliers" at bounding box center [222, 51] width 76 height 16
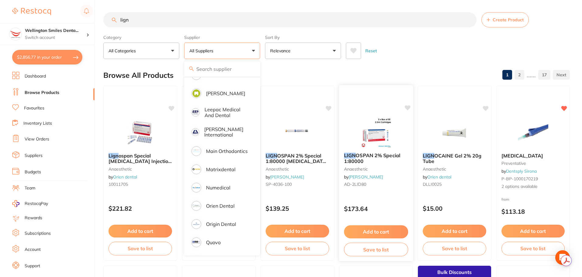
click at [379, 231] on button "Add to cart" at bounding box center [376, 231] width 64 height 13
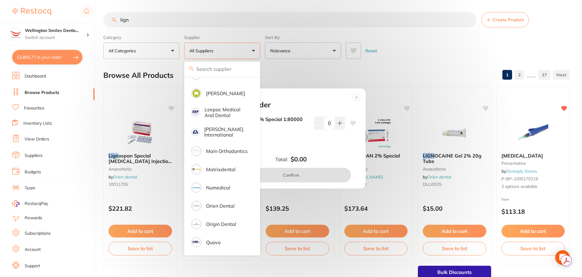
click at [356, 91] on div "Add to order LIGNOSPAN 2% Special 1:80000 AD-2LID80 $173.64 0 Total: $0.00 Conf…" at bounding box center [291, 138] width 149 height 100
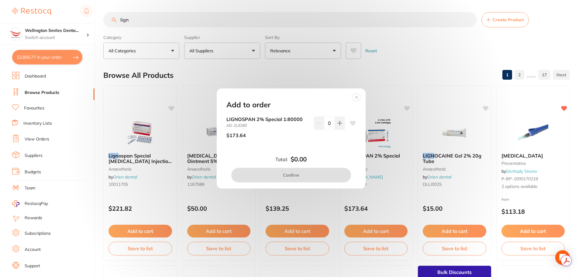
click at [359, 95] on circle at bounding box center [356, 97] width 7 height 7
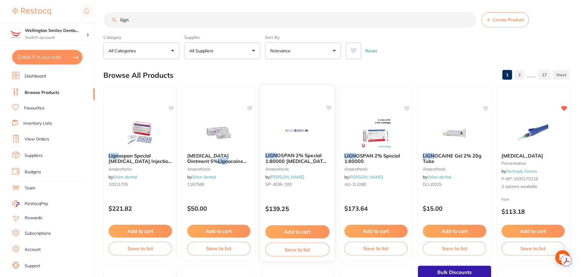
click at [310, 199] on div "$139.25" at bounding box center [298, 207] width 74 height 16
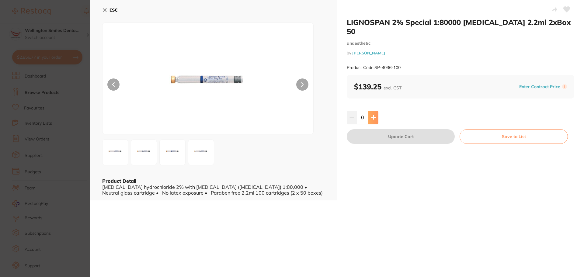
click at [372, 116] on icon at bounding box center [373, 118] width 4 height 4
type input "1"
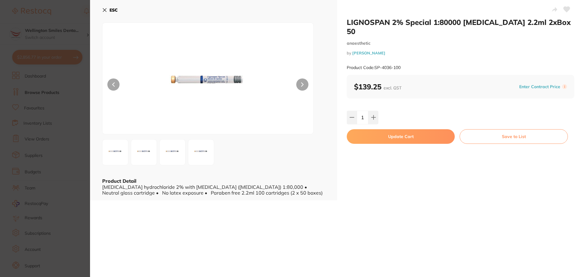
click at [401, 129] on button "Update Cart" at bounding box center [401, 136] width 108 height 15
checkbox input "false"
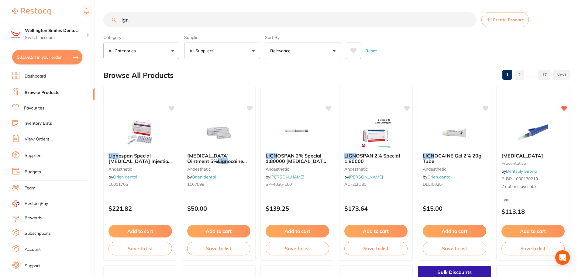
click at [135, 19] on input "lign" at bounding box center [289, 19] width 373 height 15
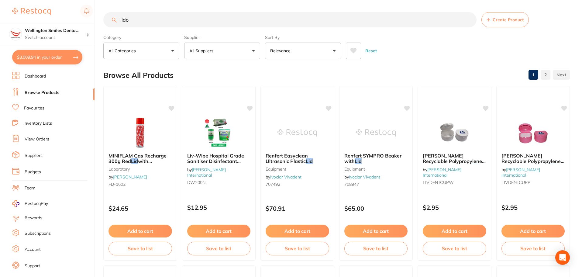
scroll to position [0, 0]
drag, startPoint x: 135, startPoint y: 19, endPoint x: 113, endPoint y: 25, distance: 23.2
click at [113, 25] on input "lido" at bounding box center [289, 19] width 373 height 15
type input "lign"
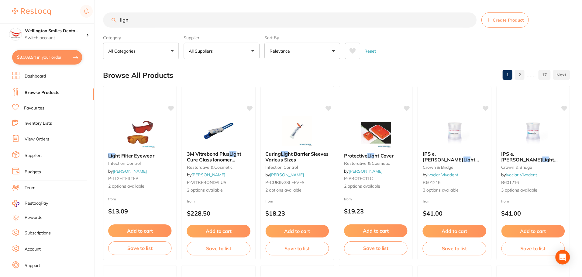
scroll to position [335, 0]
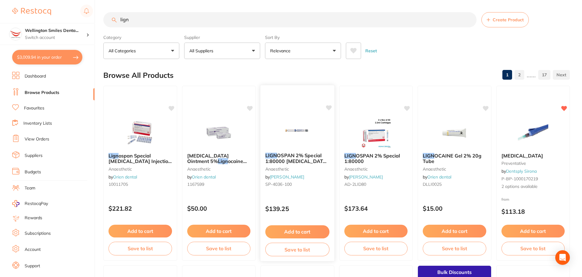
click at [300, 139] on img at bounding box center [298, 132] width 40 height 31
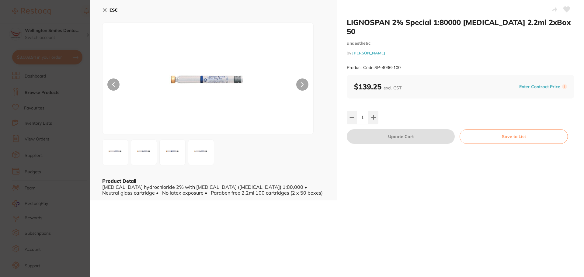
click at [108, 8] on button "ESC" at bounding box center [110, 10] width 16 height 10
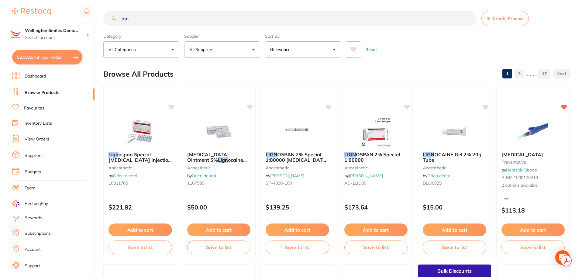
click at [37, 106] on link "Favourites" at bounding box center [34, 108] width 20 height 6
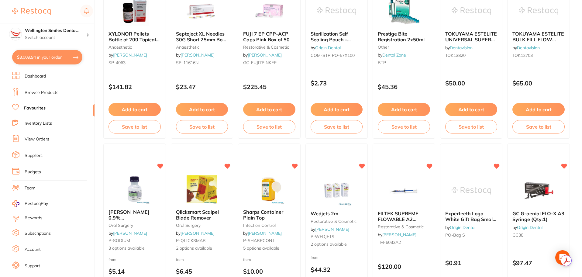
scroll to position [335, 0]
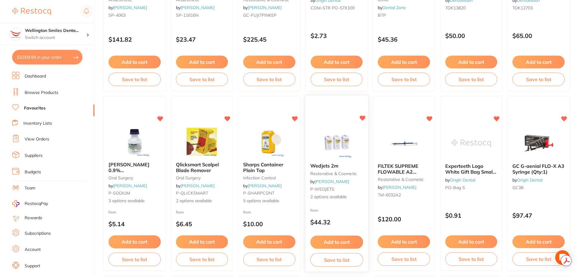
click at [339, 132] on img at bounding box center [337, 143] width 40 height 31
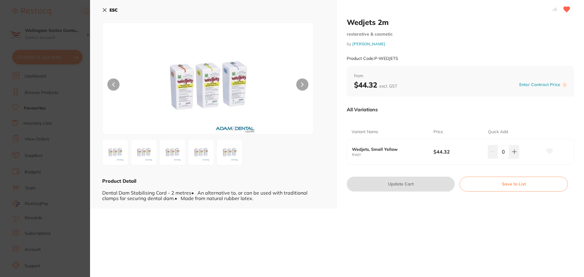
click at [104, 12] on button "ESC" at bounding box center [110, 10] width 16 height 10
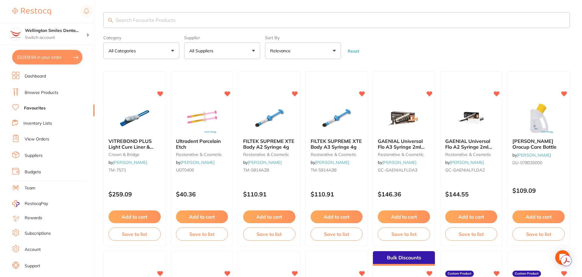
click at [34, 92] on link "Browse Products" at bounding box center [42, 93] width 34 height 6
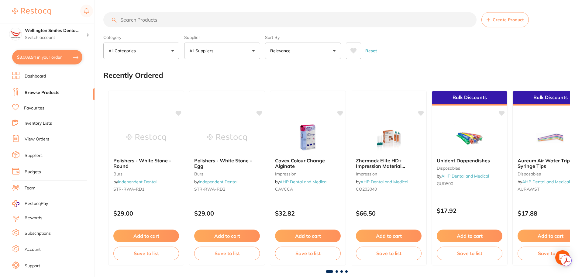
click at [137, 18] on input "search" at bounding box center [289, 19] width 373 height 15
click at [138, 21] on input "search" at bounding box center [289, 19] width 373 height 15
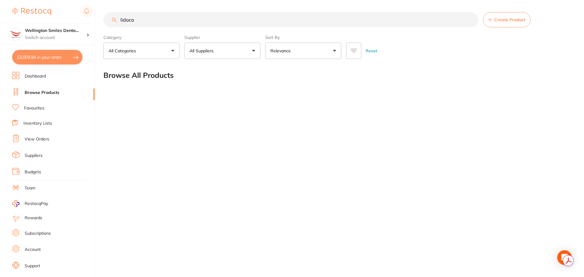
type input "lidoca"
click at [44, 88] on li "Browse Products" at bounding box center [53, 92] width 82 height 9
click at [48, 106] on li "Favourites" at bounding box center [53, 108] width 82 height 8
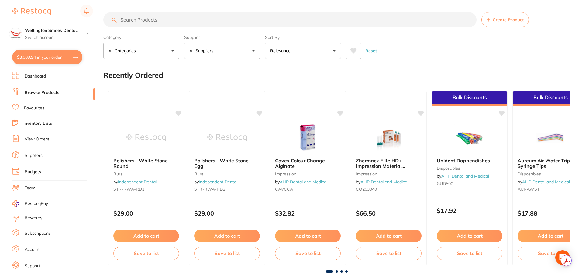
click at [158, 23] on input "search" at bounding box center [289, 19] width 373 height 15
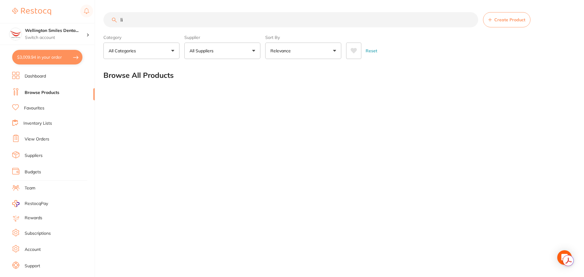
type input "l"
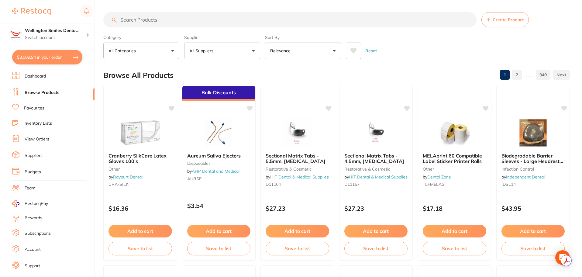
click at [154, 24] on input "search" at bounding box center [289, 19] width 373 height 15
type input "o"
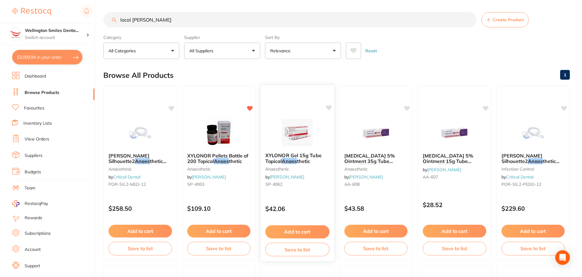
click at [292, 133] on img at bounding box center [298, 132] width 40 height 31
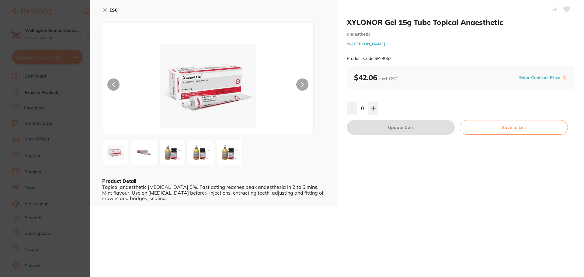
click at [105, 12] on button "ESC" at bounding box center [110, 10] width 16 height 10
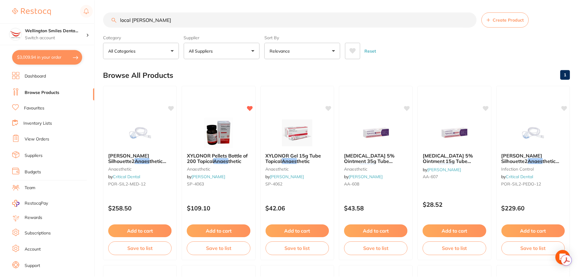
scroll to position [0, 0]
drag, startPoint x: 161, startPoint y: 20, endPoint x: 108, endPoint y: 19, distance: 53.2
click at [108, 19] on input "local anast" at bounding box center [289, 19] width 373 height 15
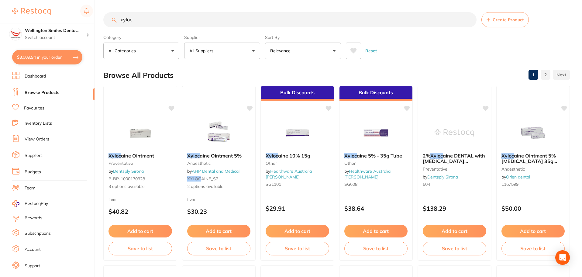
drag, startPoint x: 141, startPoint y: 19, endPoint x: 117, endPoint y: 30, distance: 26.7
click at [117, 30] on section "xyloc Create Product Category All Categories All Categories anaesthetic oral su…" at bounding box center [336, 35] width 467 height 47
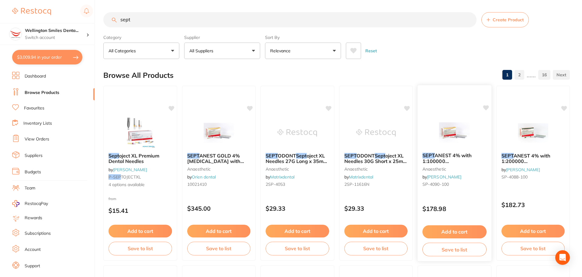
type input "sept"
click at [464, 124] on img at bounding box center [455, 132] width 40 height 31
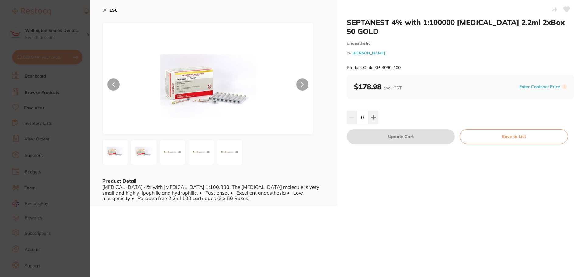
scroll to position [969, 0]
click at [371, 115] on icon at bounding box center [373, 117] width 5 height 5
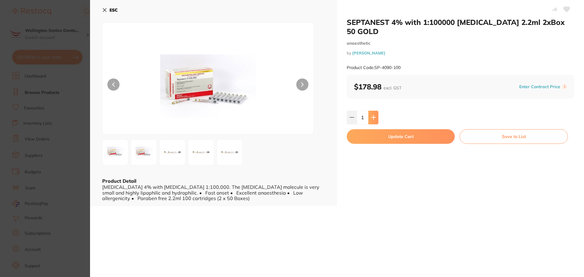
click at [371, 115] on icon at bounding box center [373, 117] width 5 height 5
type input "2"
click at [386, 133] on button "Update Cart" at bounding box center [401, 136] width 108 height 15
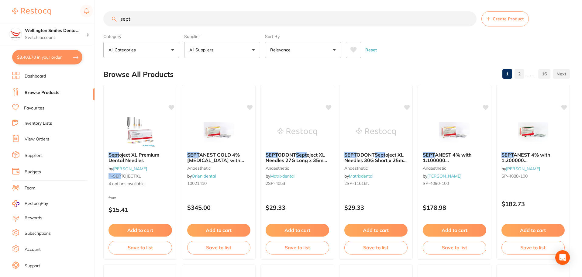
scroll to position [1001, 0]
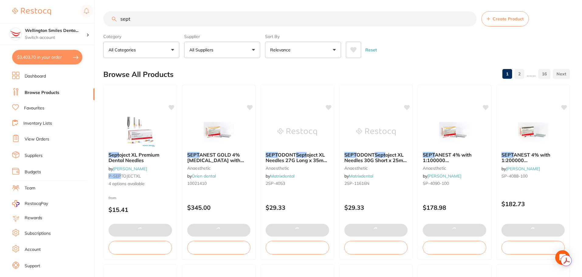
click at [34, 55] on button "$3,403.70 in your order" at bounding box center [47, 57] width 70 height 15
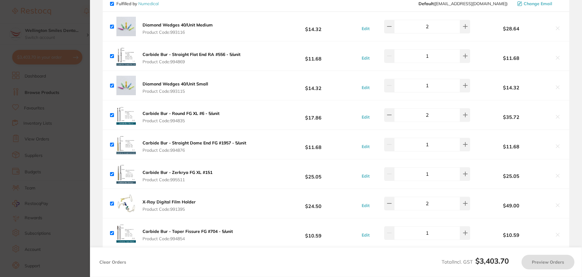
checkbox input "true"
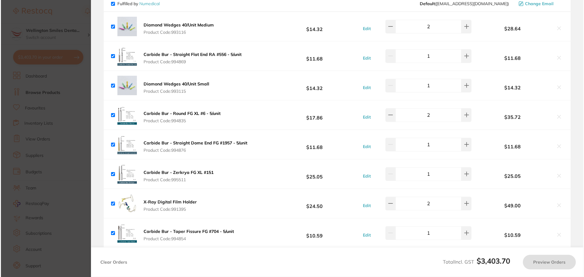
scroll to position [0, 0]
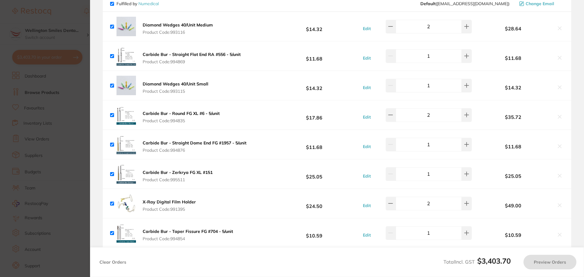
checkbox input "true"
click at [127, 105] on img at bounding box center [125, 114] width 19 height 19
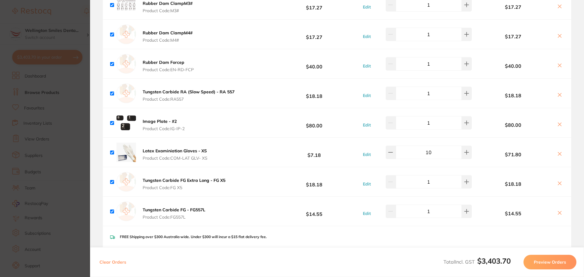
scroll to position [1579, 0]
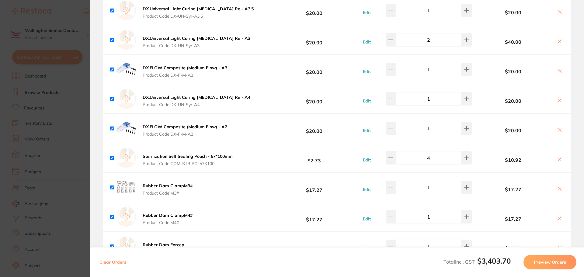
click at [50, 121] on section "Update RRP Set your pre negotiated price for this item. Item Agreed RRP (excl. …" at bounding box center [292, 138] width 584 height 277
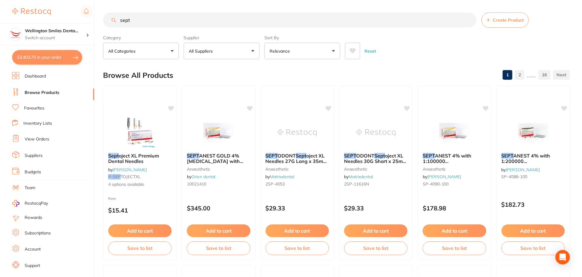
scroll to position [1, 0]
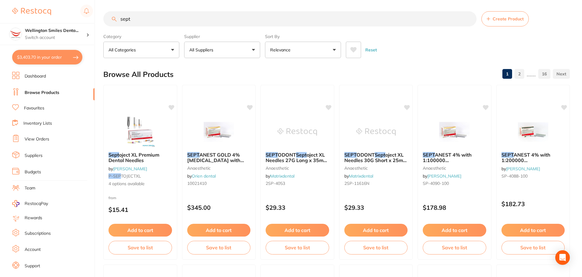
drag, startPoint x: 166, startPoint y: 18, endPoint x: 151, endPoint y: 18, distance: 14.3
click at [153, 18] on input "sept" at bounding box center [289, 18] width 373 height 15
click at [121, 22] on input "sept" at bounding box center [289, 18] width 373 height 15
drag, startPoint x: 139, startPoint y: 13, endPoint x: 105, endPoint y: 20, distance: 34.5
click at [105, 20] on input "sept" at bounding box center [289, 18] width 373 height 15
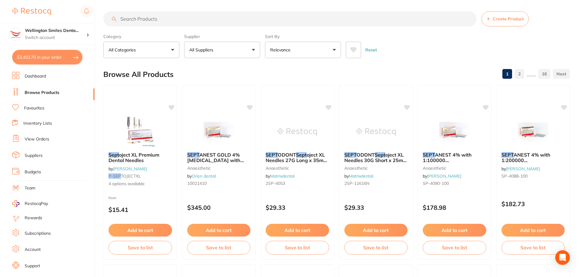
click at [213, 49] on p "All Suppliers" at bounding box center [202, 50] width 26 height 6
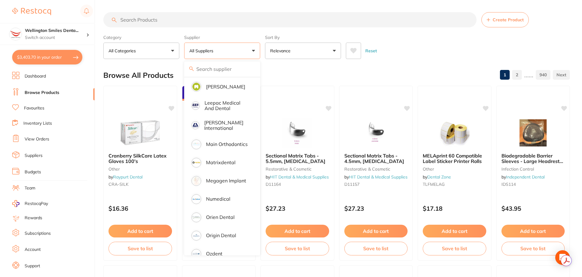
scroll to position [426, 0]
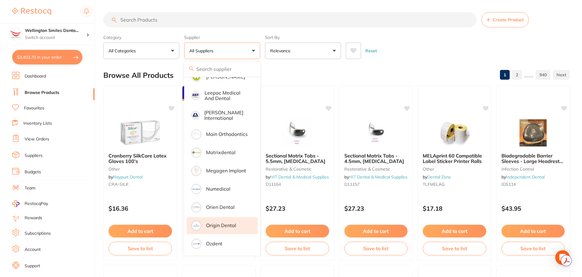
click at [232, 223] on p "Origin Dental" at bounding box center [221, 225] width 30 height 5
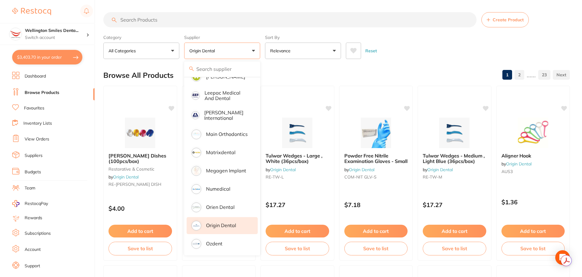
click at [151, 25] on input "search" at bounding box center [289, 19] width 373 height 15
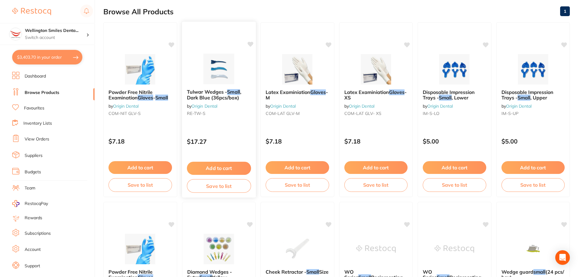
scroll to position [0, 0]
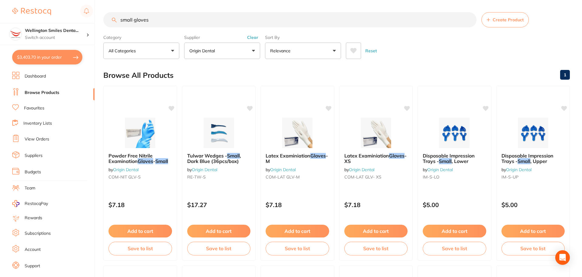
type input "small gloves"
click at [253, 38] on button "Clear" at bounding box center [252, 37] width 15 height 5
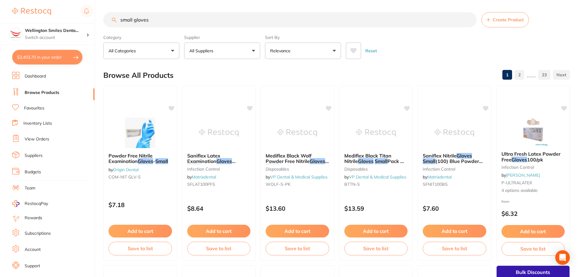
click at [219, 51] on button "All Suppliers" at bounding box center [222, 51] width 76 height 16
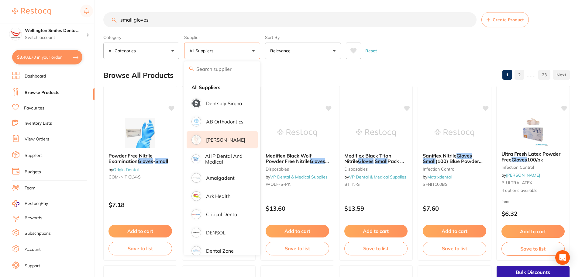
click at [232, 142] on p "[PERSON_NAME]" at bounding box center [225, 139] width 39 height 5
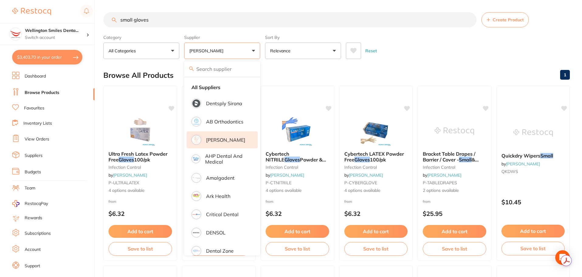
click at [425, 41] on div "Reset" at bounding box center [455, 48] width 219 height 21
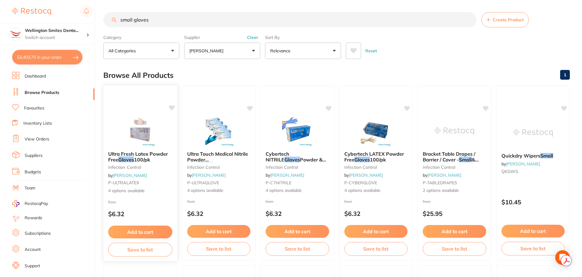
click at [140, 232] on button "Add to cart" at bounding box center [140, 232] width 64 height 13
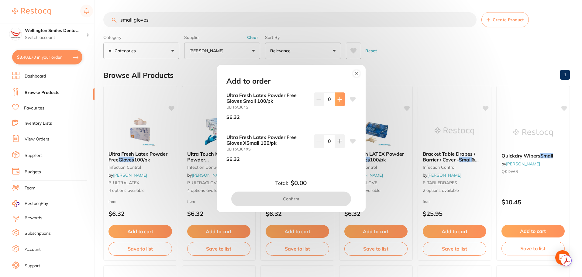
click at [338, 101] on icon at bounding box center [340, 99] width 5 height 5
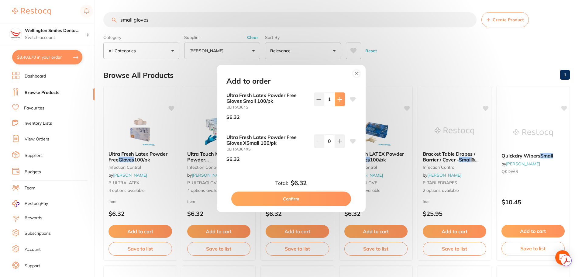
click at [338, 101] on icon at bounding box center [340, 99] width 5 height 5
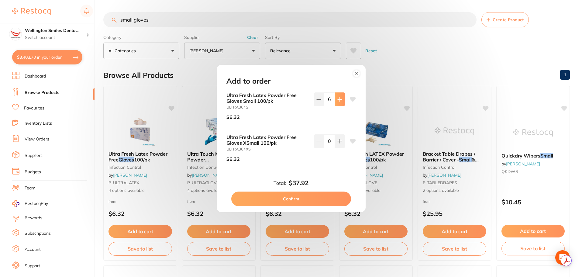
click at [338, 103] on button at bounding box center [340, 98] width 10 height 13
type input "8"
click at [309, 196] on button "Confirm" at bounding box center [291, 199] width 120 height 15
checkbox input "false"
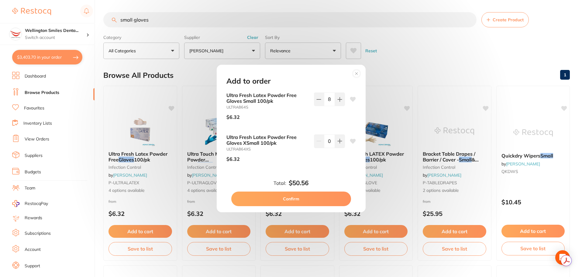
checkbox input "false"
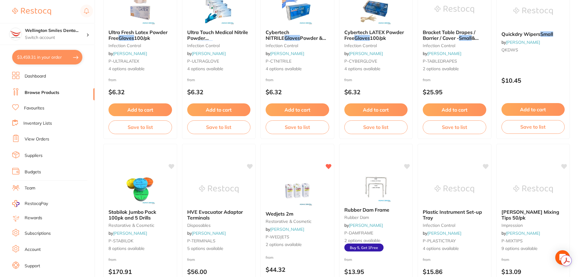
scroll to position [213, 0]
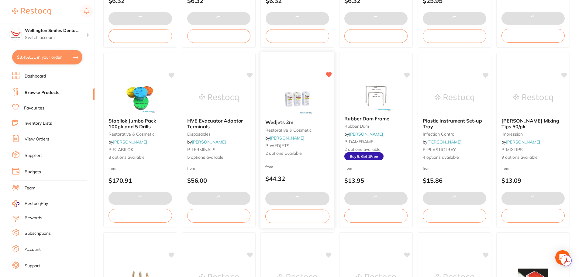
click at [304, 133] on div "Wedjets 2m restorative & cosmetic by [PERSON_NAME] P-WEDJETS 2 options available" at bounding box center [298, 138] width 74 height 47
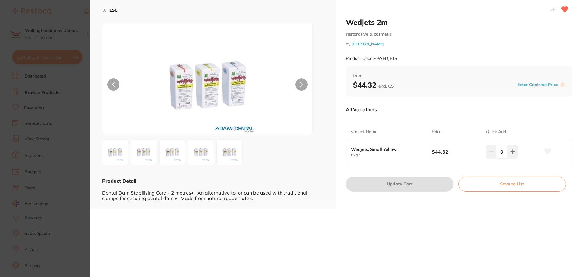
scroll to position [1608, 0]
click at [104, 10] on icon at bounding box center [104, 10] width 5 height 5
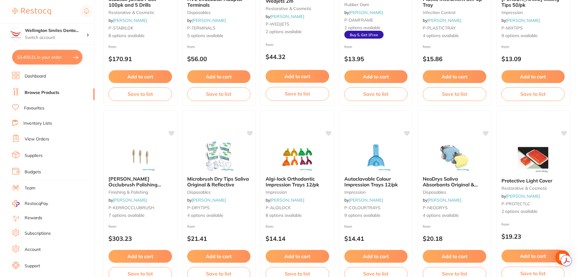
scroll to position [365, 0]
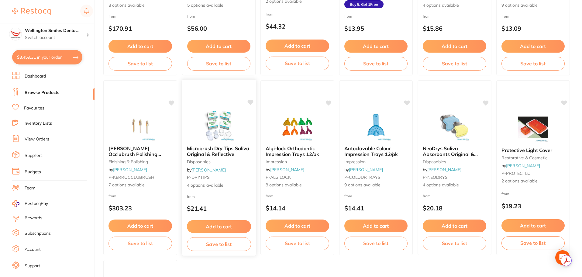
click at [205, 124] on img at bounding box center [219, 125] width 40 height 31
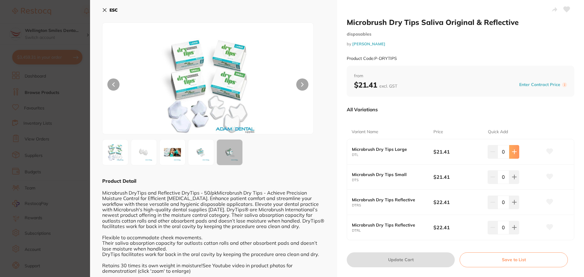
click at [515, 154] on icon at bounding box center [514, 151] width 5 height 5
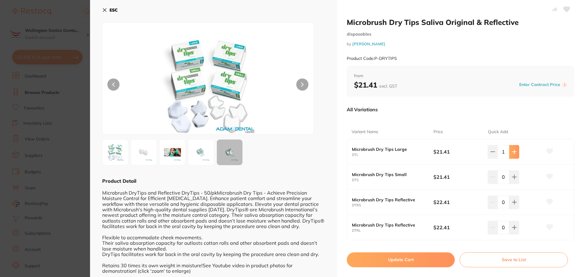
click at [515, 154] on icon at bounding box center [514, 151] width 5 height 5
type input "2"
click at [414, 255] on button "Update Cart" at bounding box center [401, 259] width 108 height 15
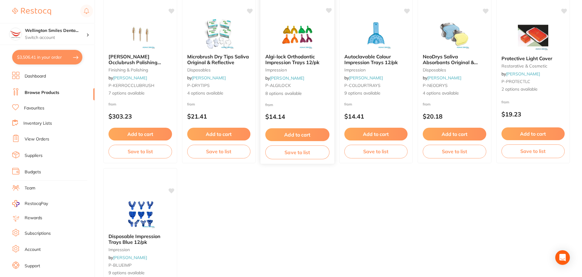
scroll to position [456, 0]
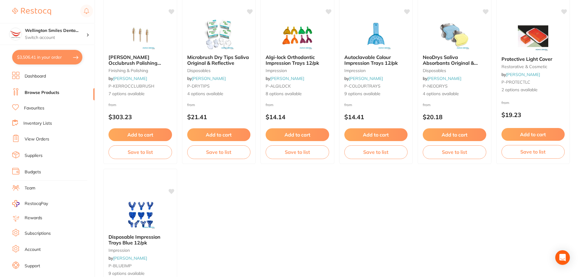
click at [44, 57] on button "$3,506.41 in your order" at bounding box center [47, 57] width 70 height 15
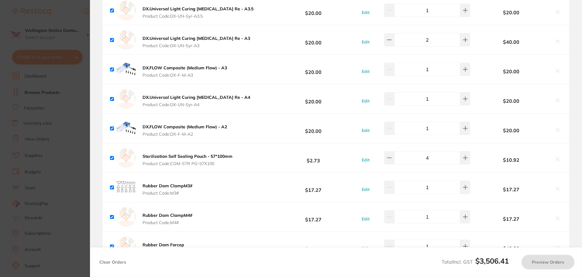
checkbox input "true"
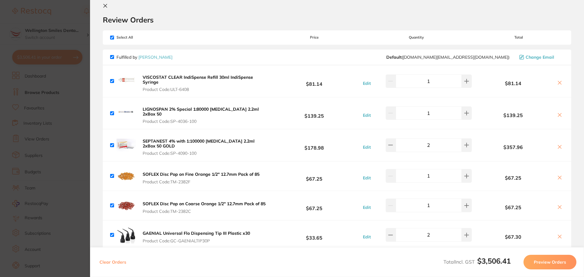
scroll to position [0, 0]
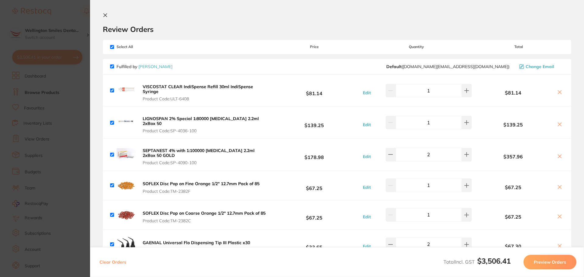
click at [104, 14] on icon at bounding box center [105, 15] width 3 height 3
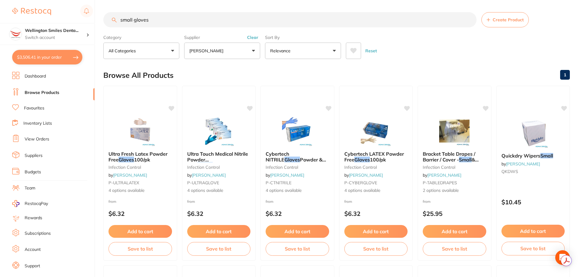
click at [42, 56] on button "$3,506.41 in your order" at bounding box center [47, 57] width 70 height 15
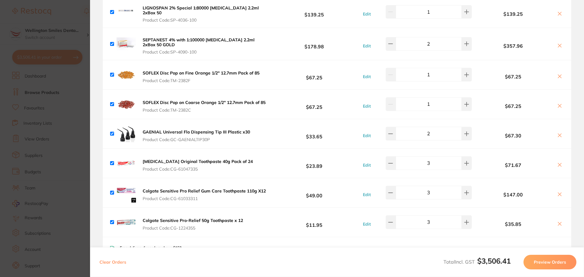
scroll to position [122, 0]
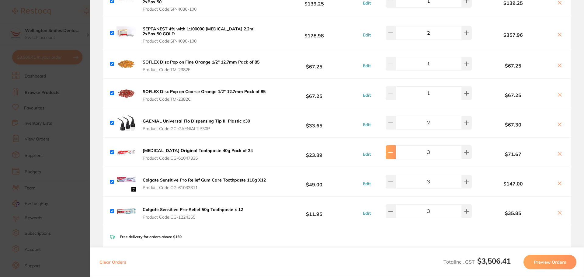
click at [389, 149] on button at bounding box center [391, 151] width 10 height 13
type input "2"
click at [390, 176] on button at bounding box center [391, 181] width 10 height 13
type input "2"
click at [394, 213] on button at bounding box center [391, 210] width 10 height 13
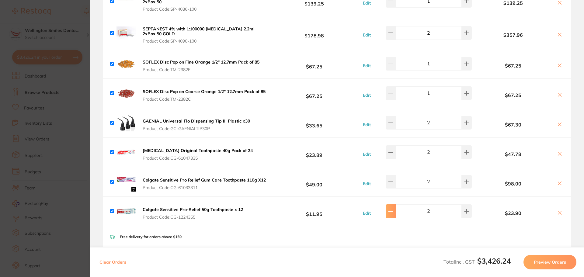
type input "2"
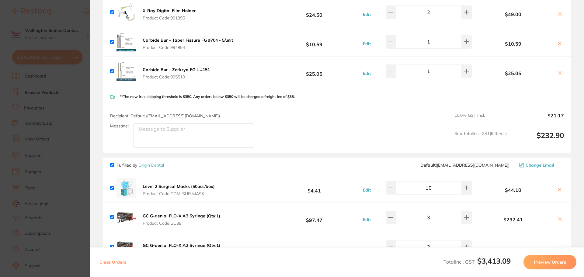
scroll to position [1069, 0]
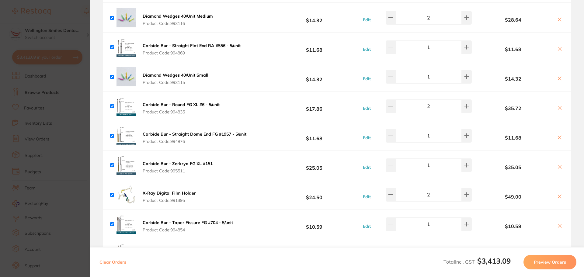
click at [72, 165] on section "Update RRP Set your pre negotiated price for this item. Item Agreed RRP (excl. …" at bounding box center [292, 138] width 584 height 277
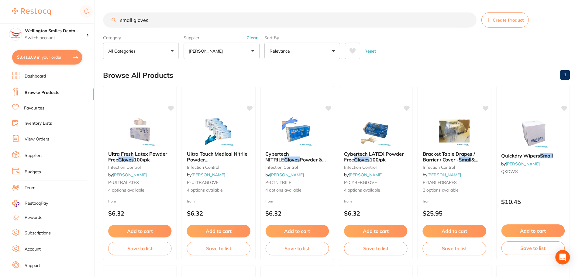
scroll to position [0, 0]
